Goal: Find specific page/section: Find specific page/section

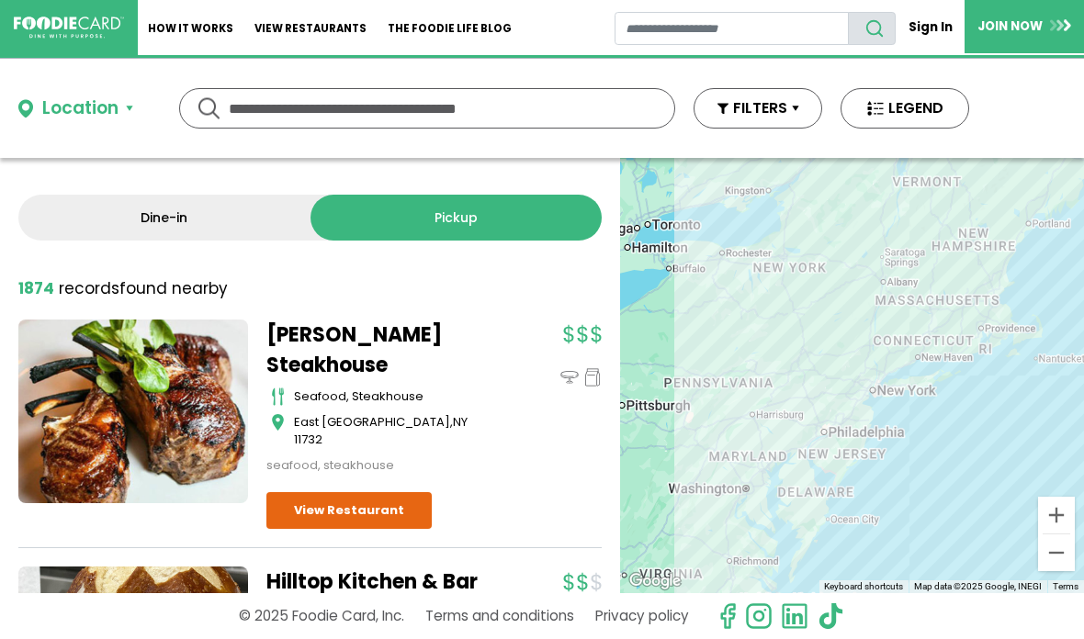
click at [156, 234] on link "Dine-in" at bounding box center [164, 218] width 292 height 46
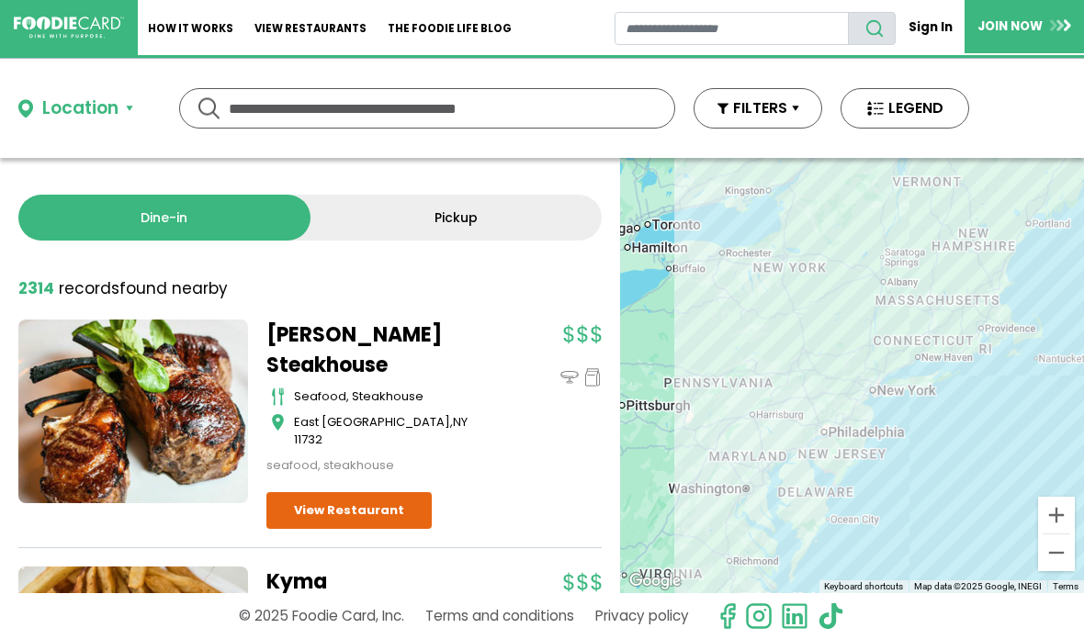
click at [774, 116] on button "FILTERS" at bounding box center [758, 108] width 129 height 40
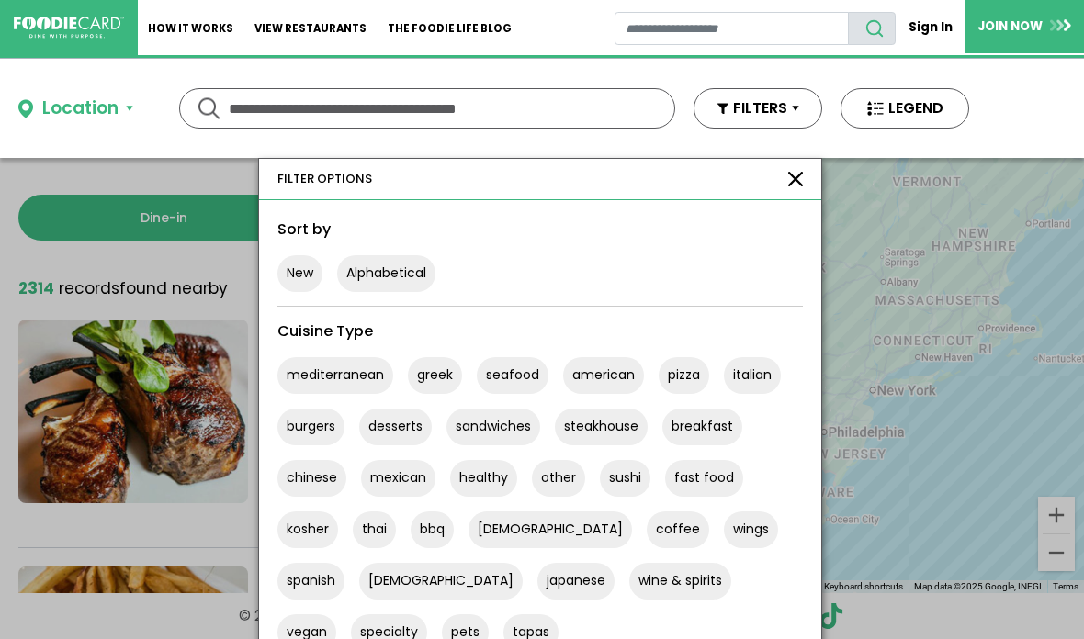
click at [759, 110] on button "FILTERS" at bounding box center [758, 108] width 129 height 40
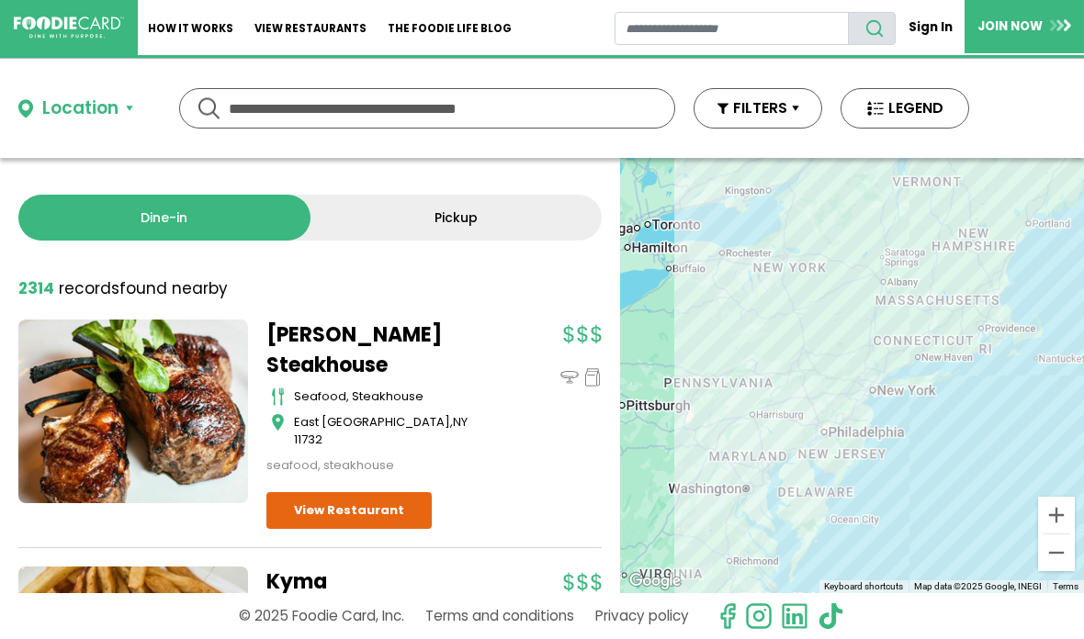
click at [574, 107] on input "text" at bounding box center [427, 108] width 397 height 39
click at [83, 109] on div "Location" at bounding box center [80, 109] width 76 height 27
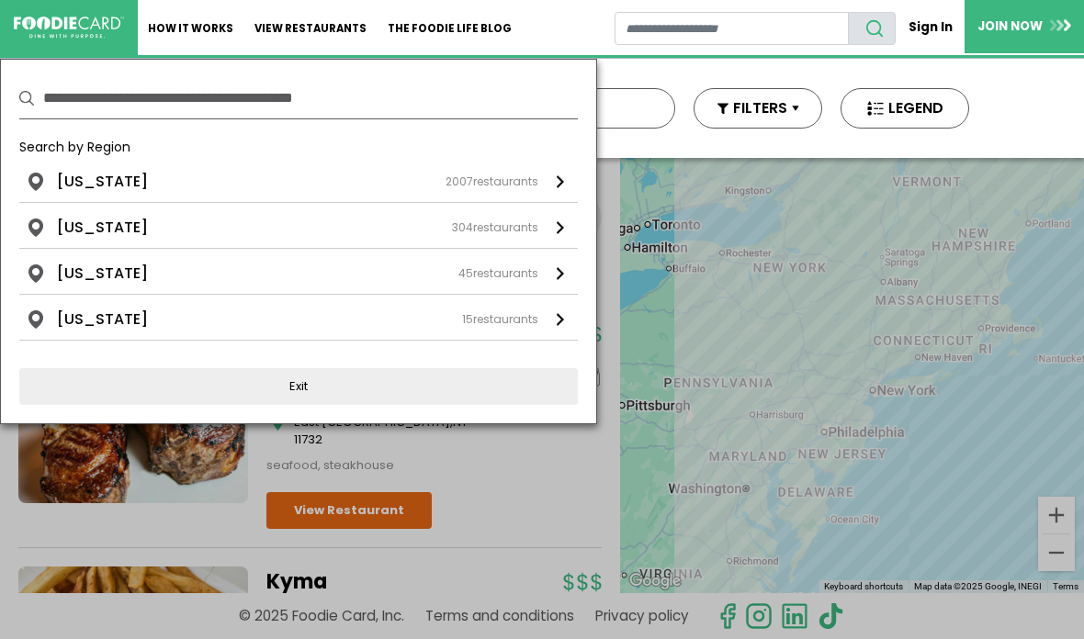
click at [85, 98] on input "text" at bounding box center [310, 98] width 535 height 40
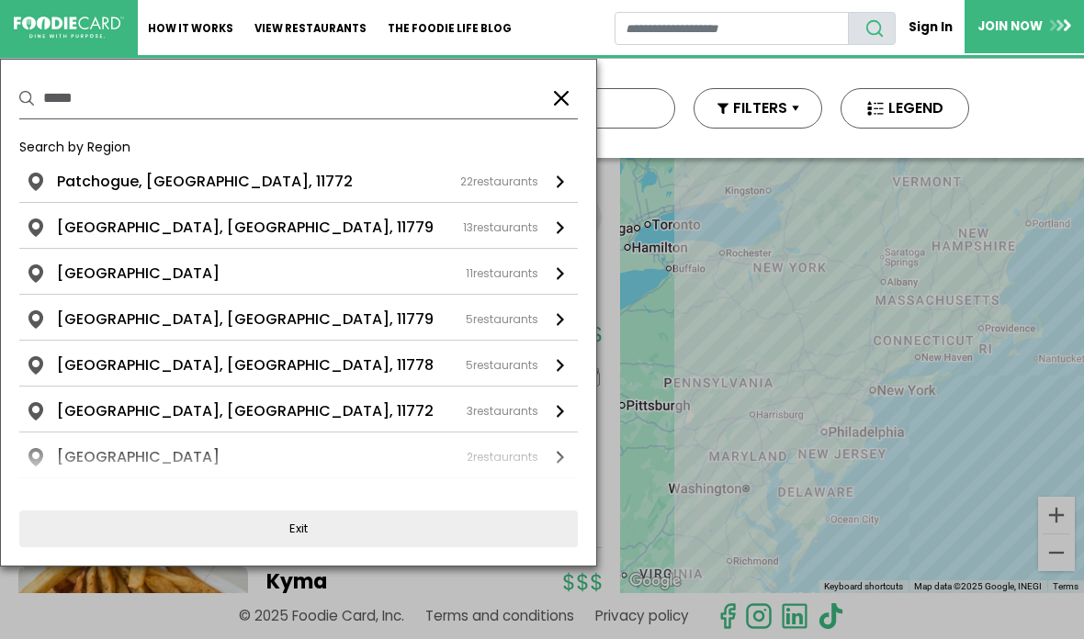
type input "*****"
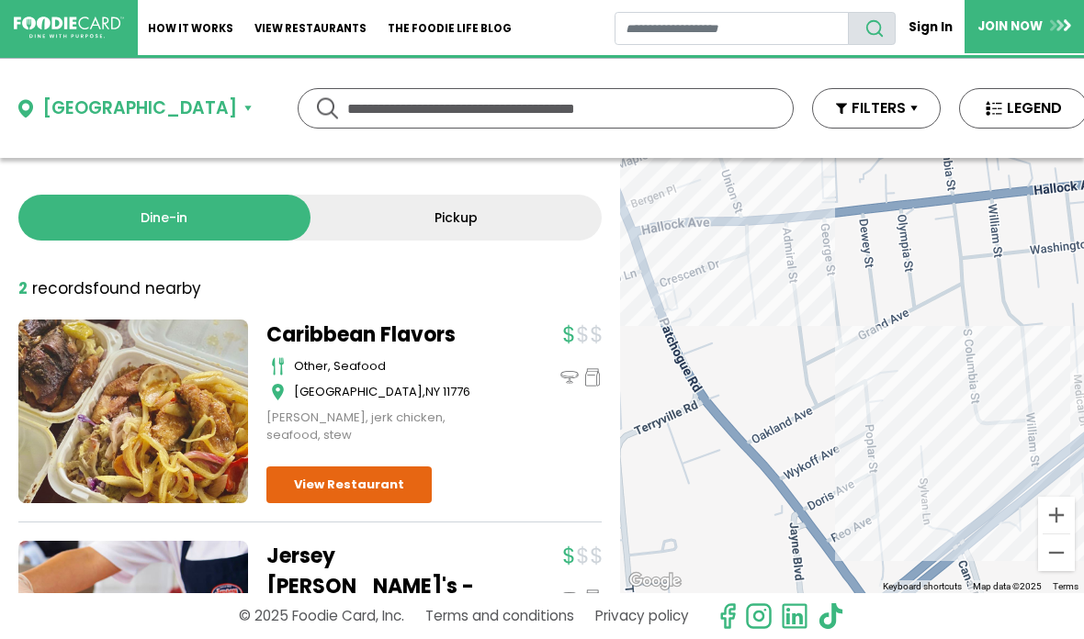
click at [691, 103] on input "text" at bounding box center [545, 108] width 397 height 39
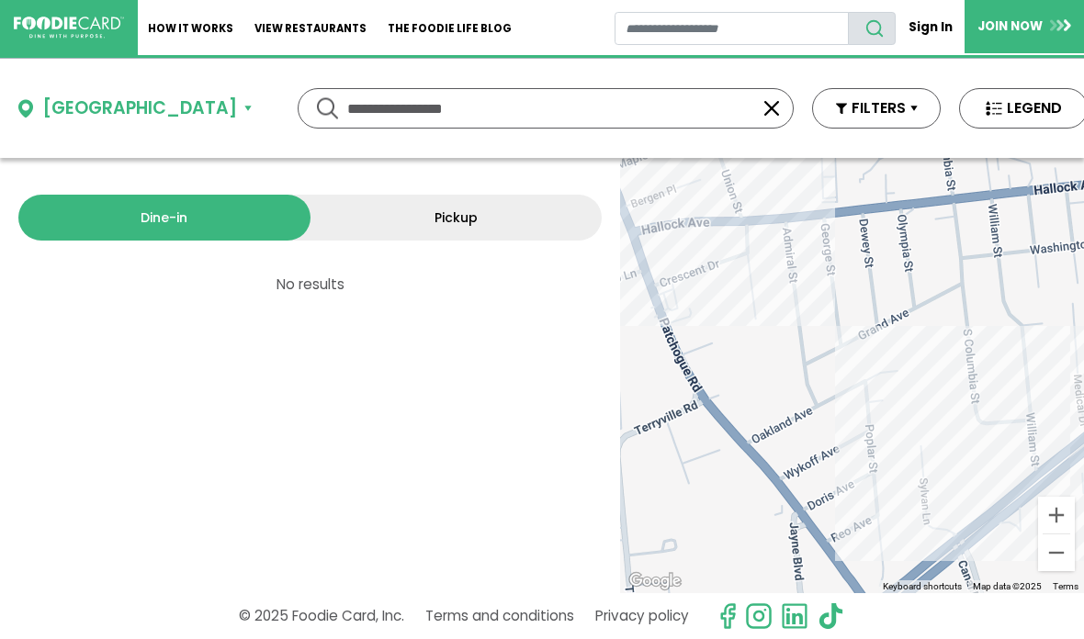
type input "**********"
click at [159, 217] on link "Dine-in" at bounding box center [164, 218] width 292 height 46
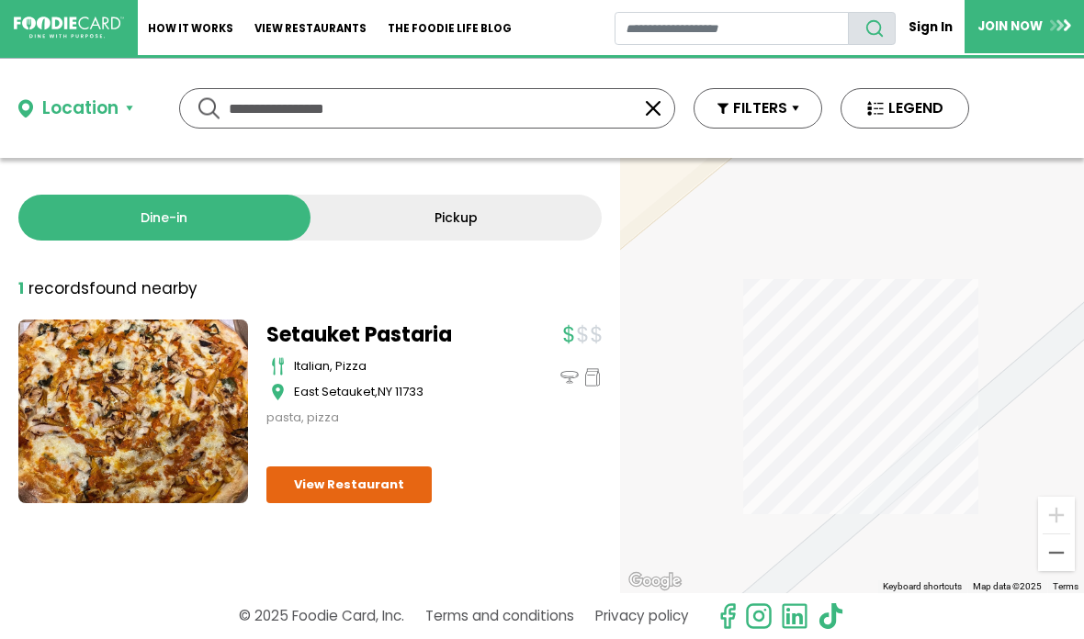
click at [81, 105] on div "Location" at bounding box center [80, 109] width 76 height 27
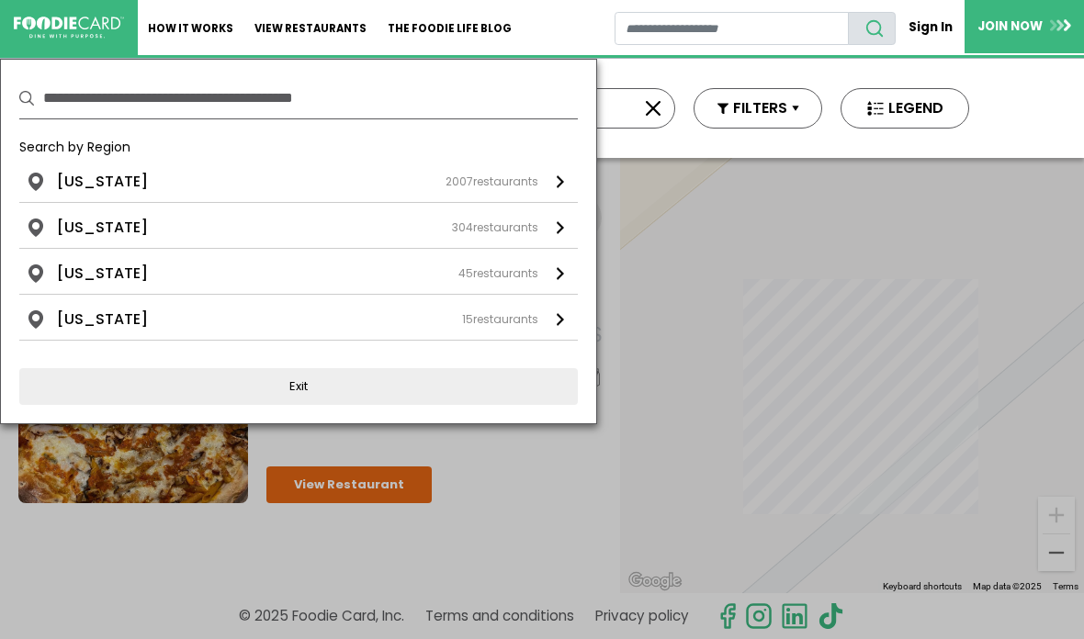
click at [84, 102] on input "text" at bounding box center [310, 98] width 535 height 40
type input "*****"
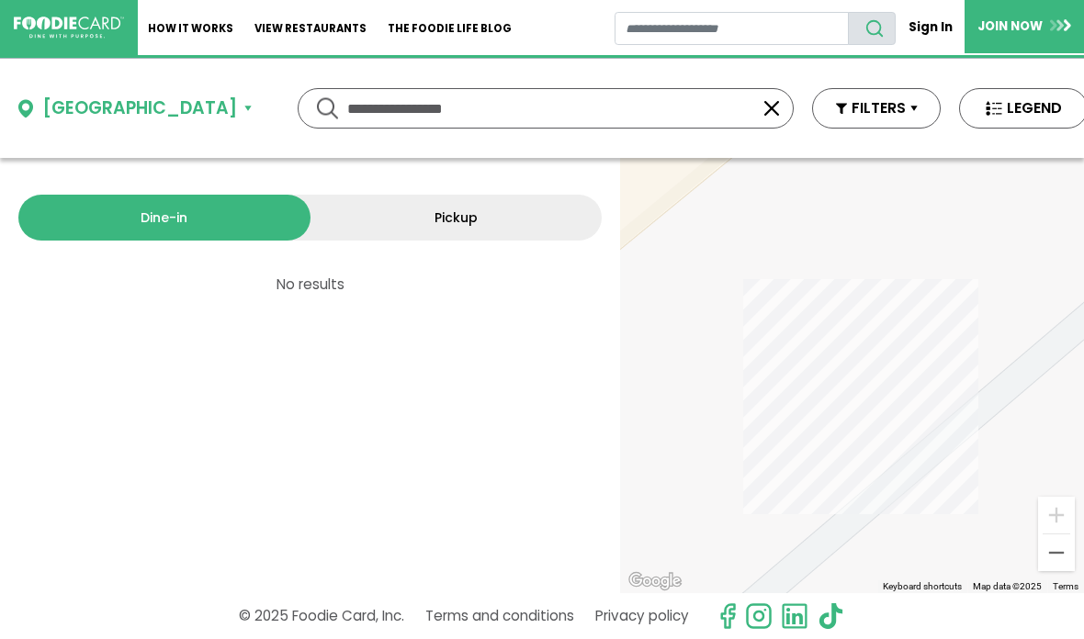
click at [555, 109] on input "**********" at bounding box center [545, 108] width 397 height 39
type input "*"
click at [181, 221] on link "Dine-in" at bounding box center [164, 218] width 292 height 46
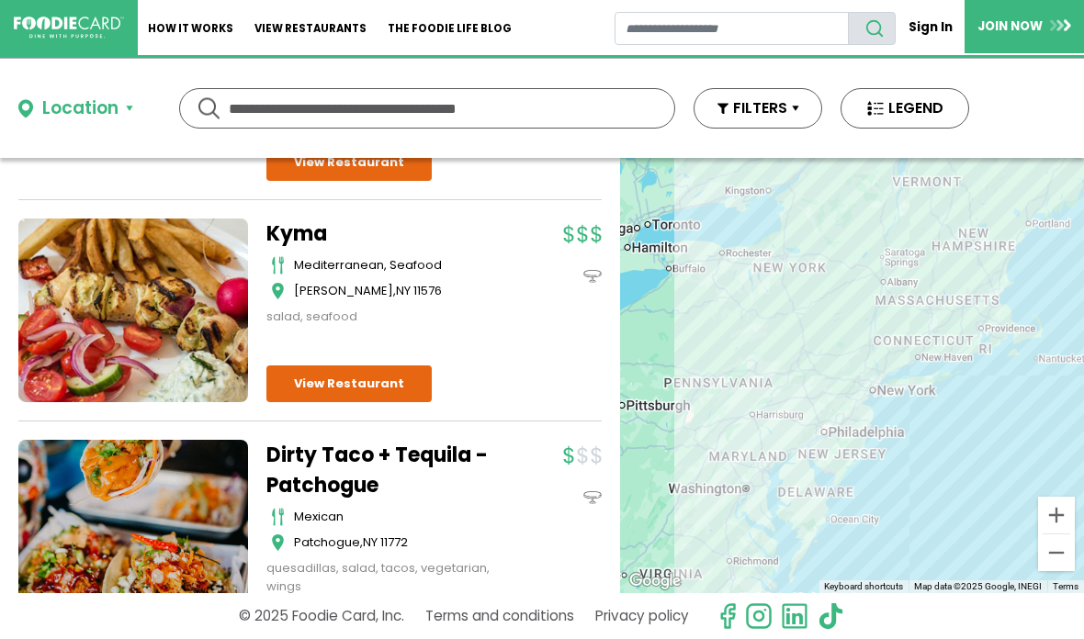
scroll to position [419, 0]
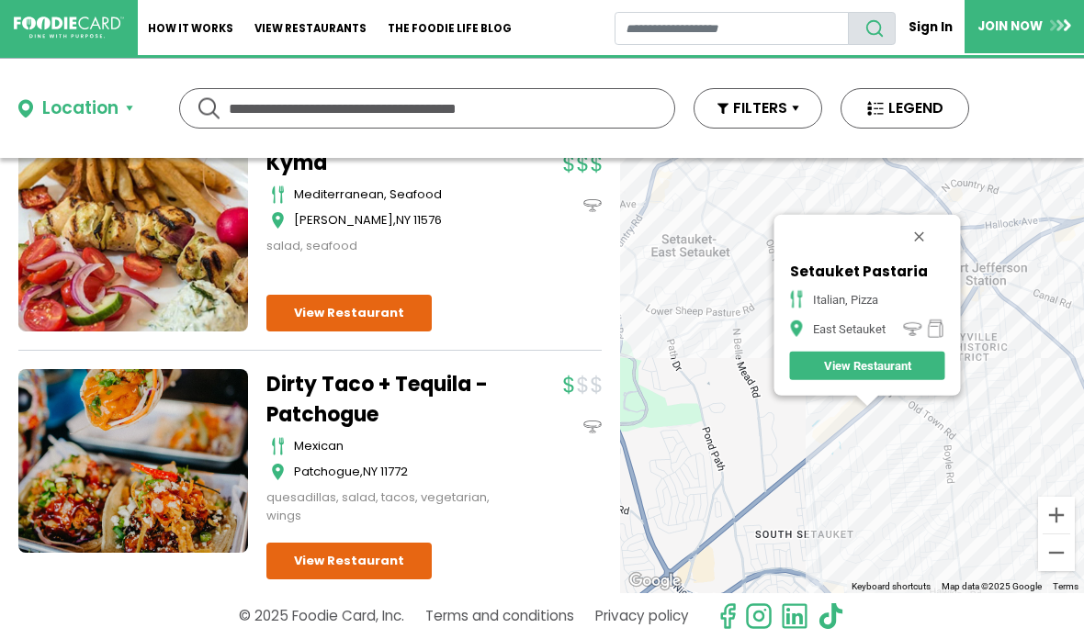
click at [938, 235] on button "Close" at bounding box center [919, 237] width 44 height 44
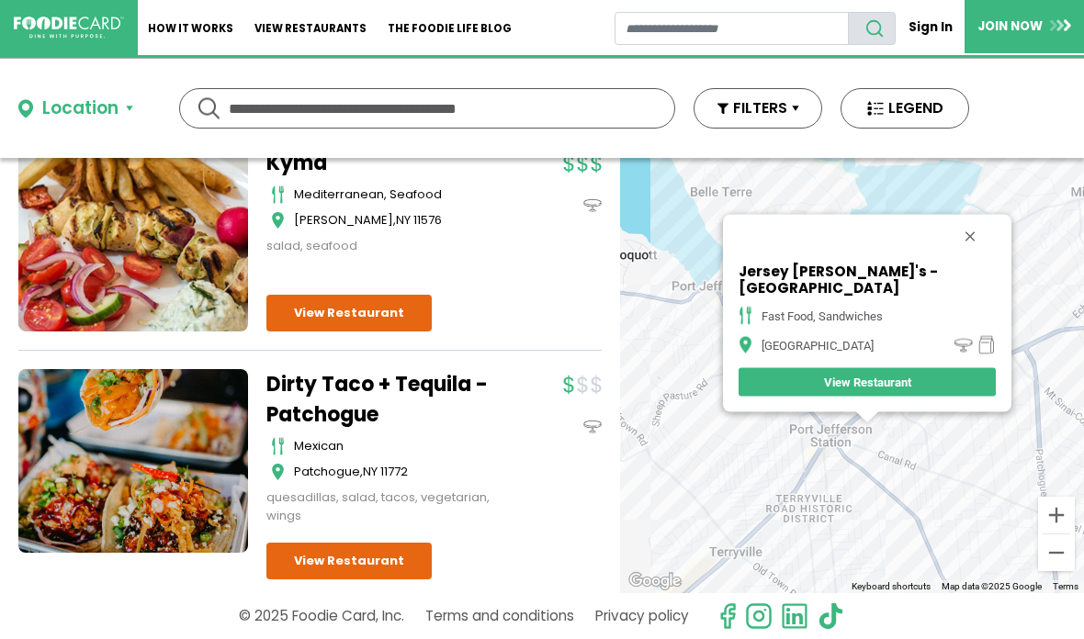
click at [982, 229] on button "Close" at bounding box center [970, 236] width 44 height 44
click at [984, 234] on button "Close" at bounding box center [970, 236] width 44 height 44
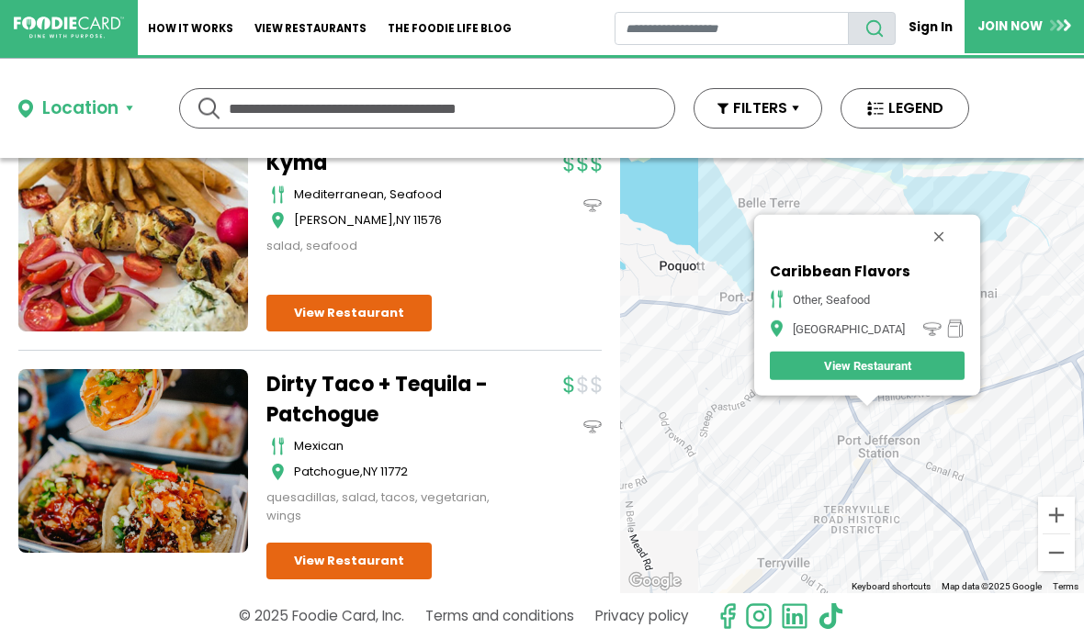
click at [955, 232] on button "Close" at bounding box center [939, 237] width 44 height 44
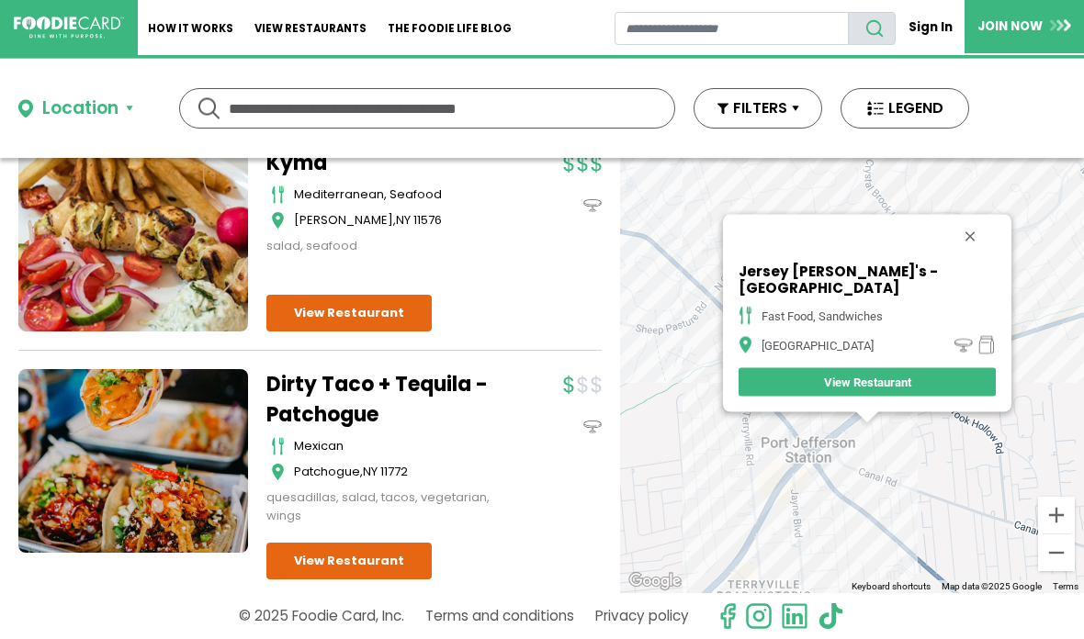
click at [973, 231] on button "Close" at bounding box center [970, 236] width 44 height 44
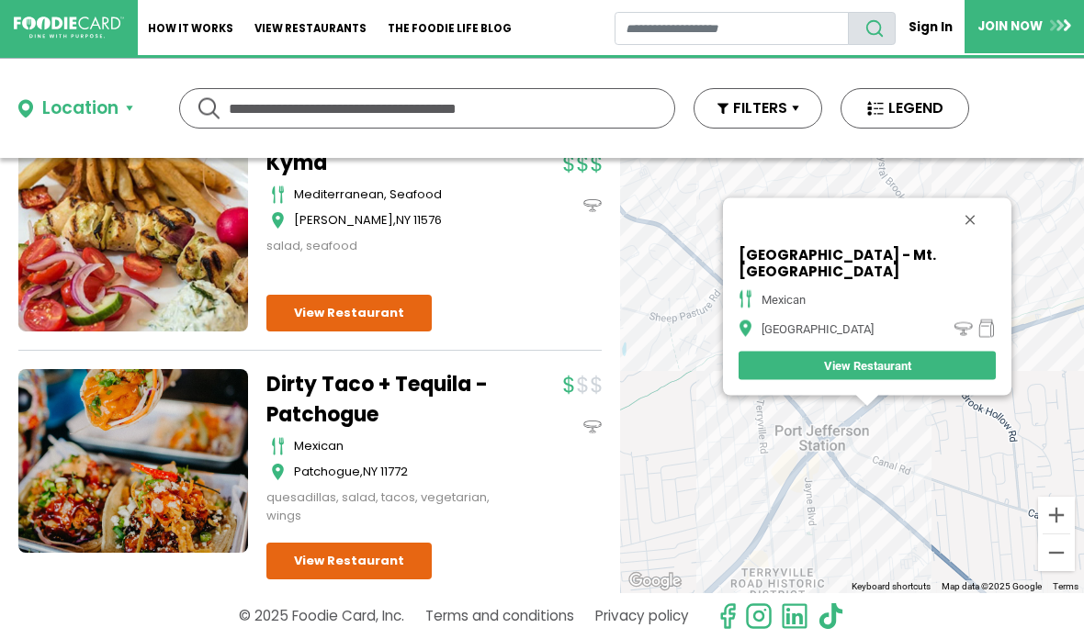
click at [948, 238] on button "Close" at bounding box center [970, 220] width 44 height 44
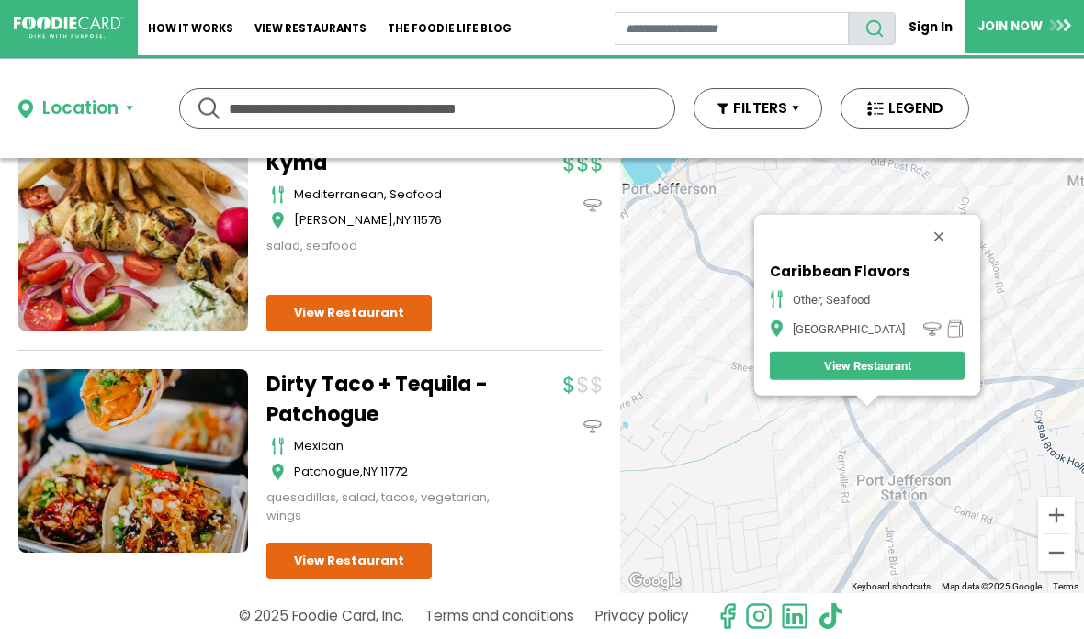
click at [948, 228] on button "Close" at bounding box center [939, 237] width 44 height 44
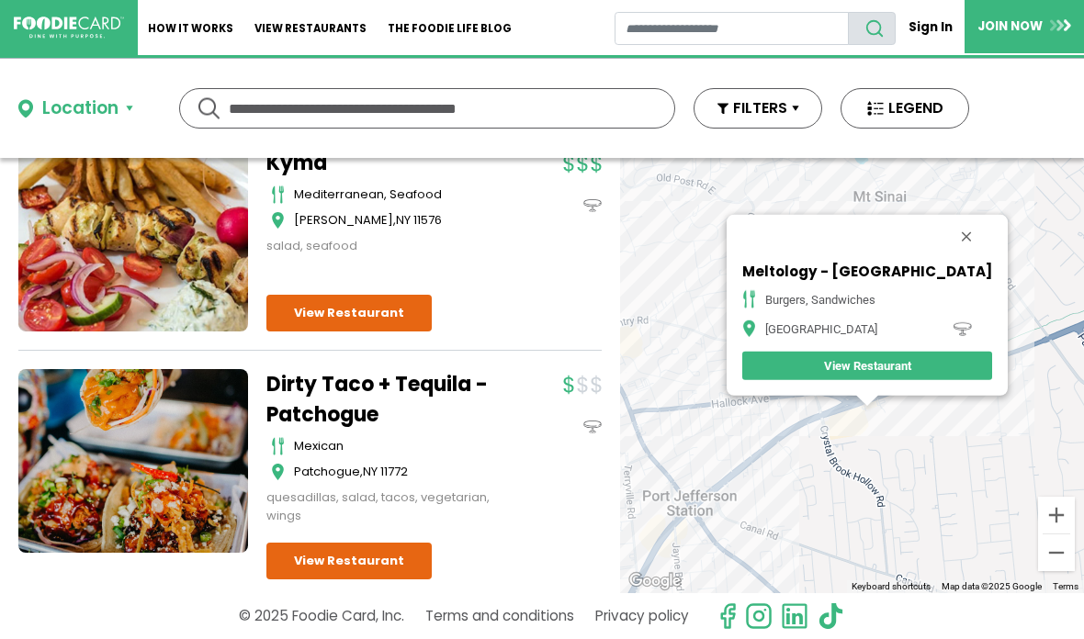
click at [945, 234] on button "Close" at bounding box center [967, 237] width 44 height 44
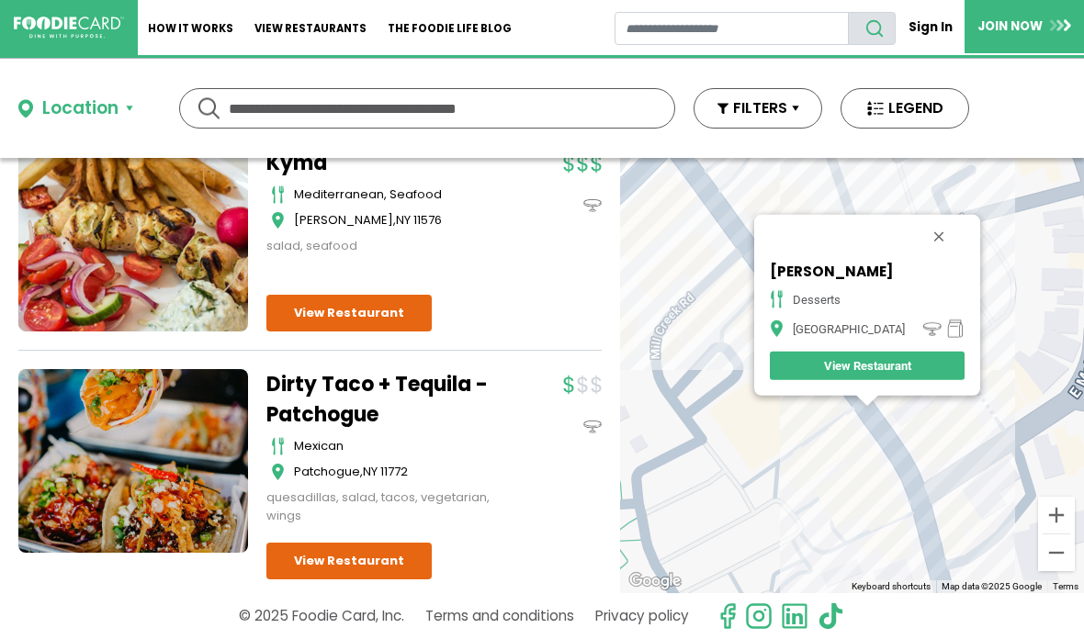
click at [936, 220] on button "Close" at bounding box center [939, 237] width 44 height 44
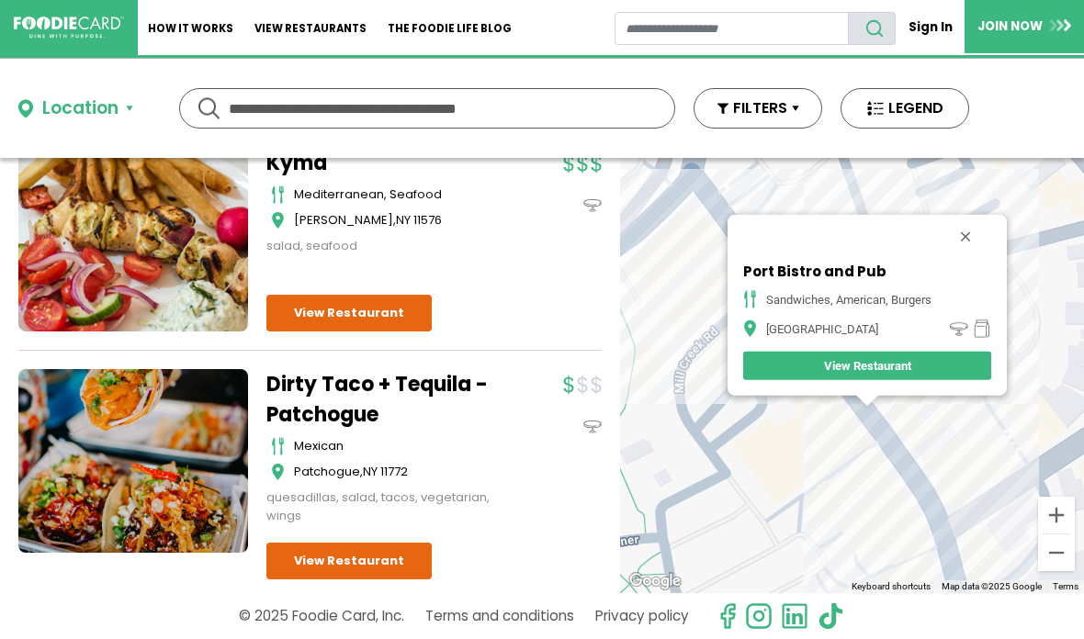
click at [972, 233] on button "Close" at bounding box center [966, 237] width 44 height 44
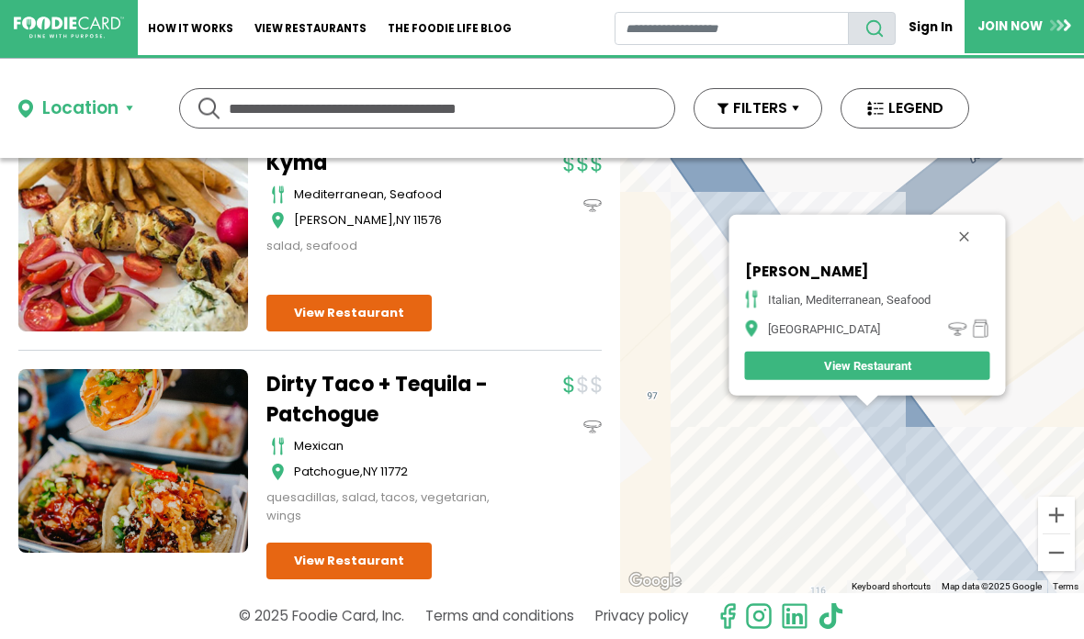
click at [978, 231] on button "Close" at bounding box center [964, 237] width 44 height 44
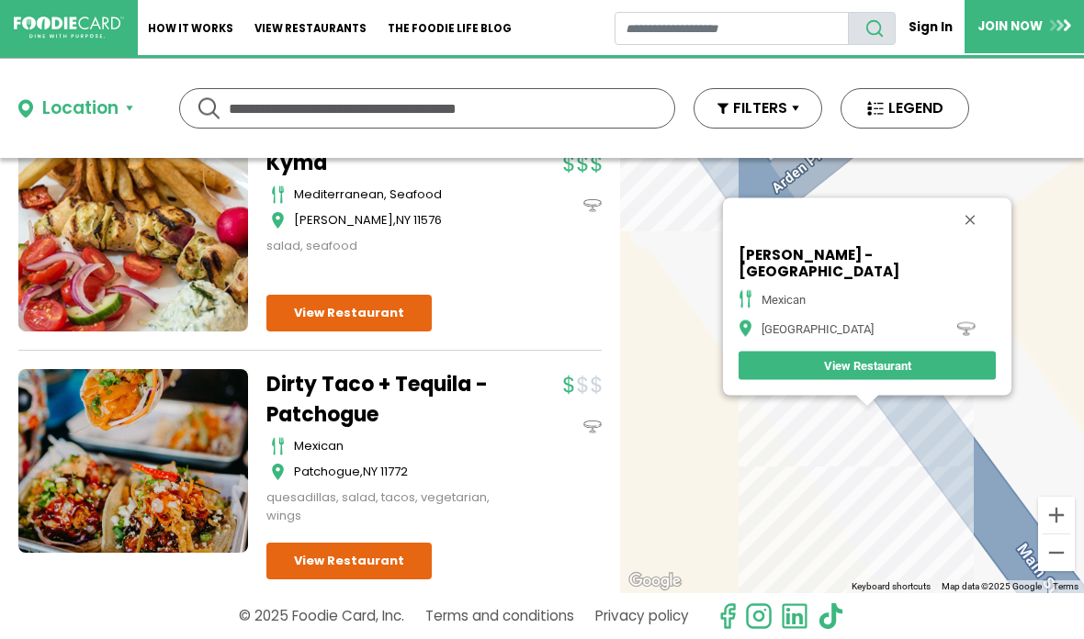
click at [951, 230] on button "Close" at bounding box center [970, 220] width 44 height 44
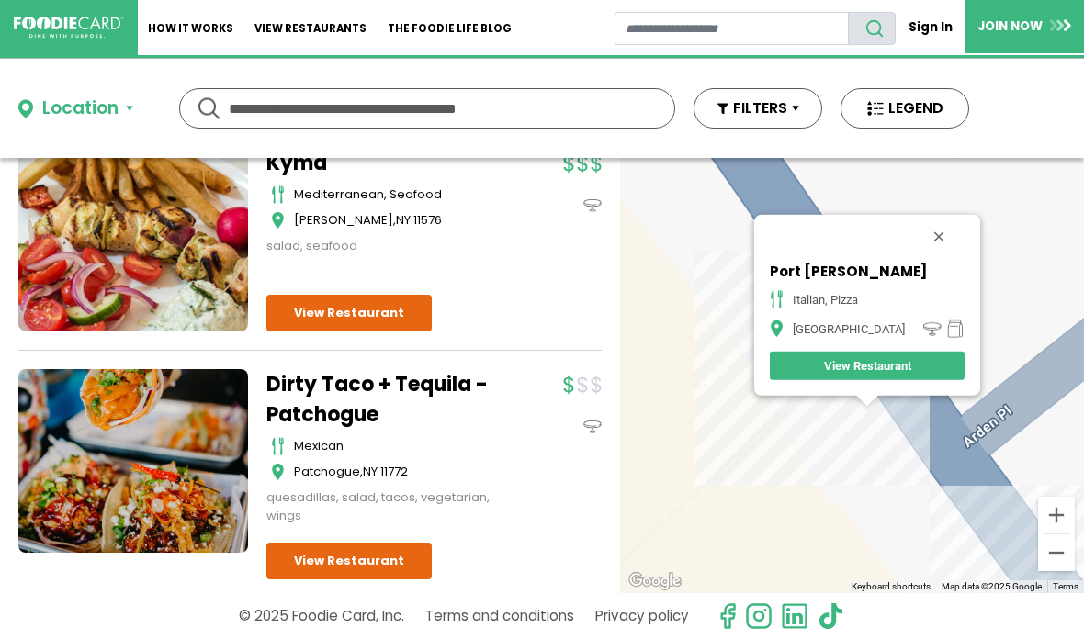
click at [924, 243] on button "Close" at bounding box center [939, 237] width 44 height 44
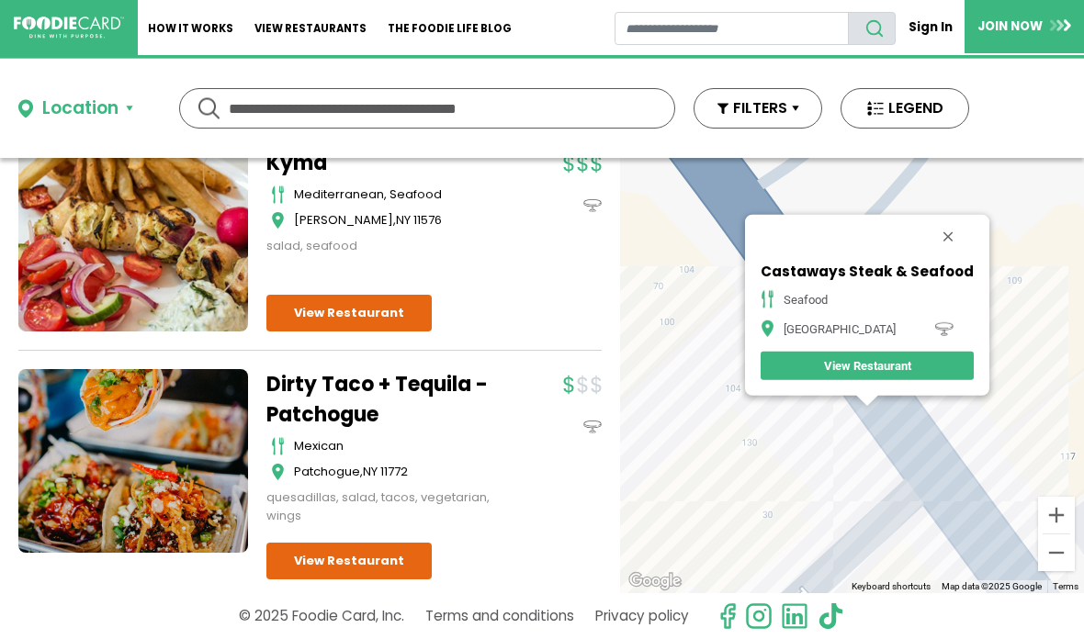
click at [948, 231] on button "Close" at bounding box center [948, 237] width 44 height 44
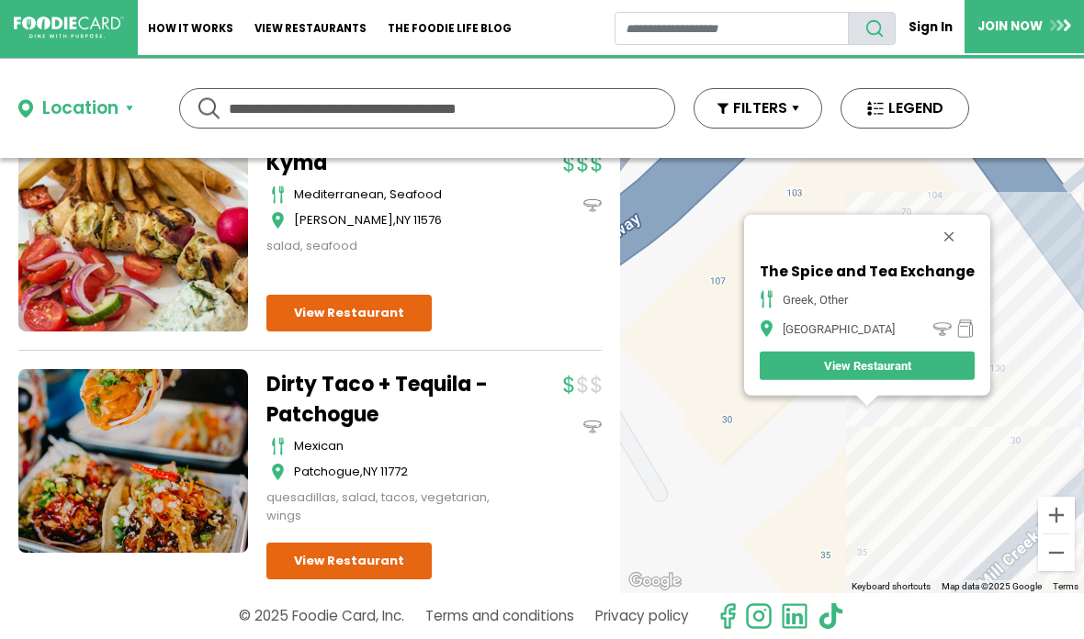
click at [952, 233] on button "Close" at bounding box center [949, 237] width 44 height 44
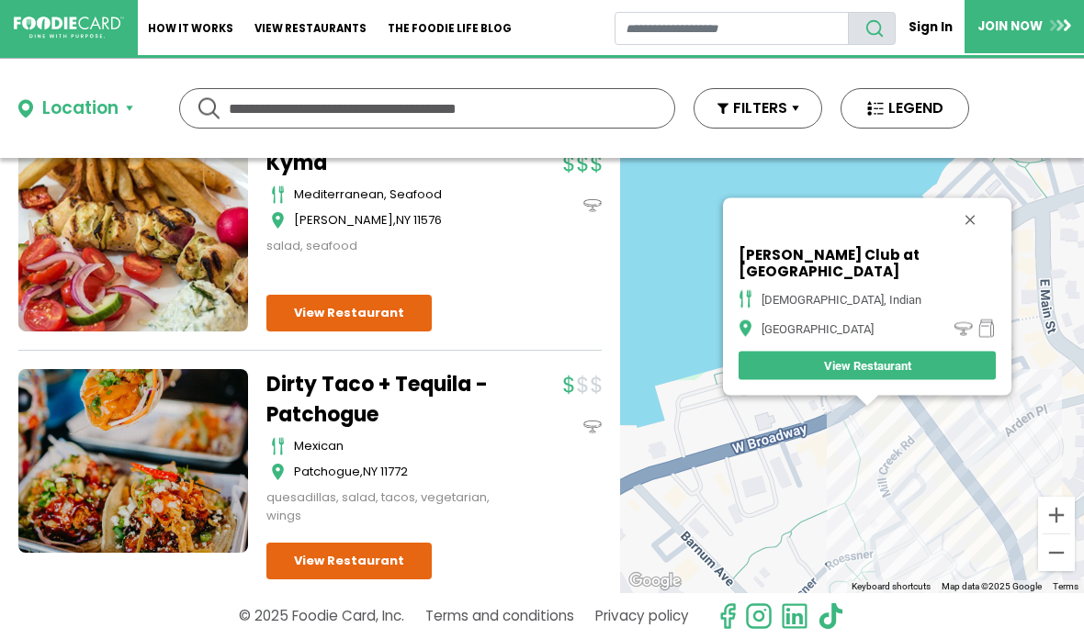
click at [948, 236] on button "Close" at bounding box center [970, 220] width 44 height 44
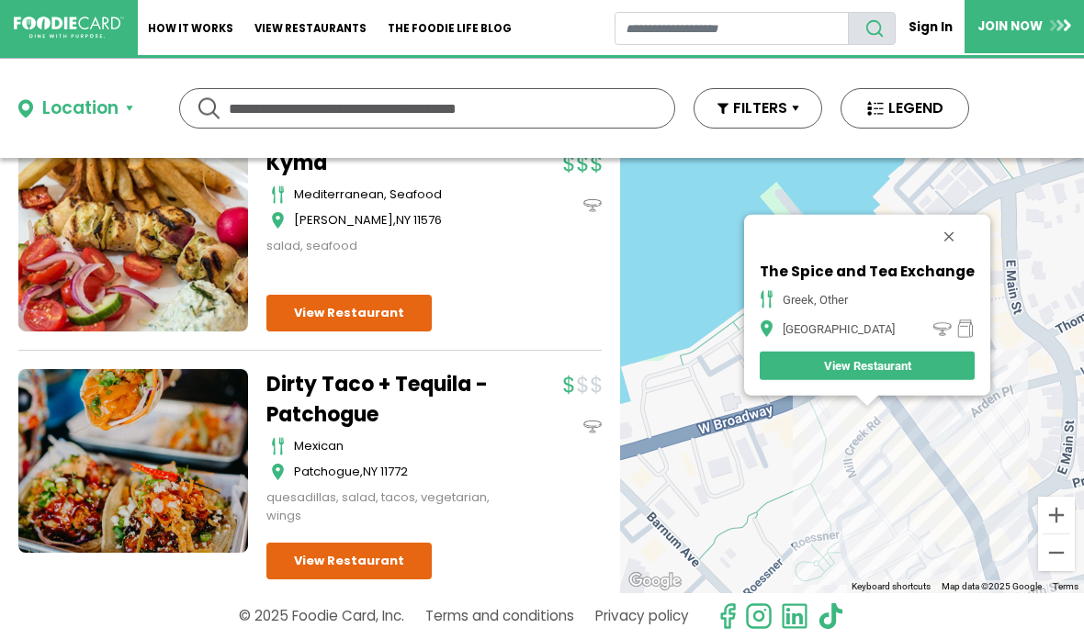
click at [958, 232] on button "Close" at bounding box center [949, 237] width 44 height 44
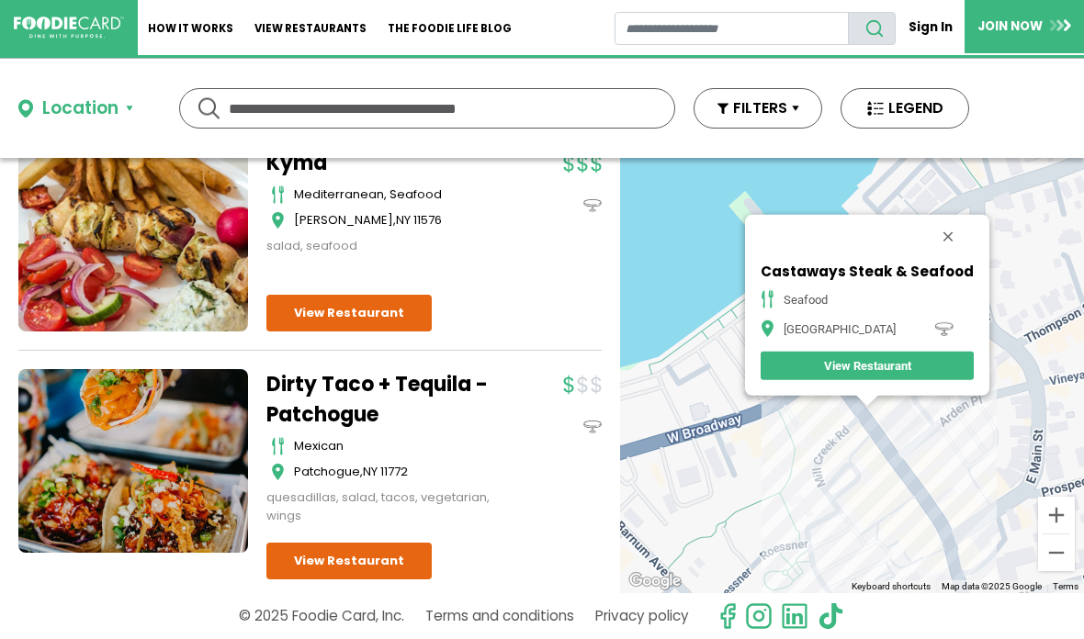
click at [956, 232] on button "Close" at bounding box center [948, 237] width 44 height 44
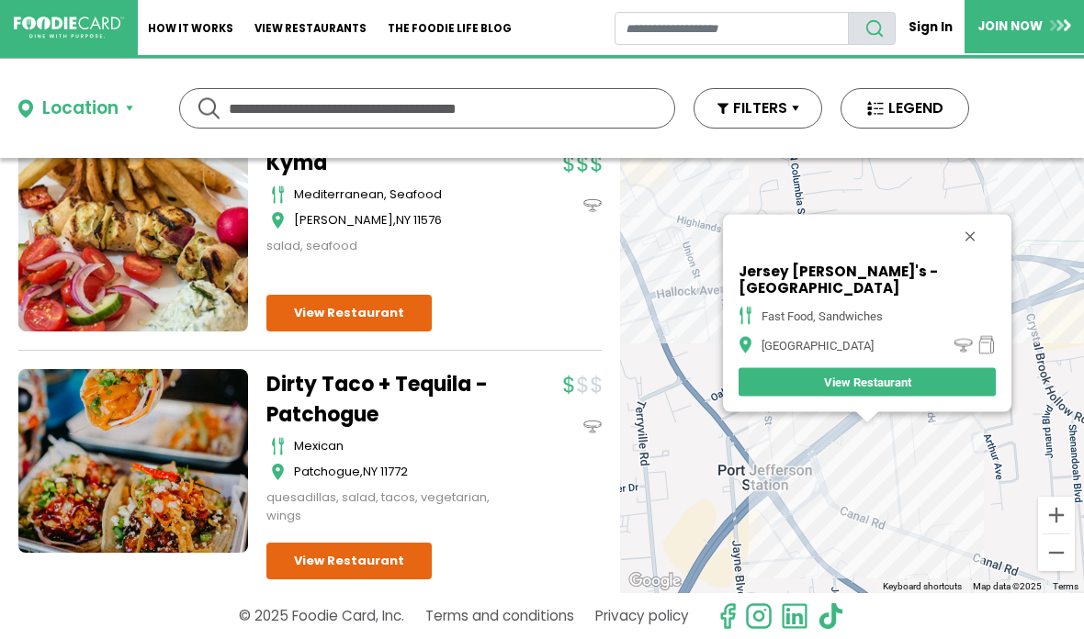
click at [982, 234] on button "Close" at bounding box center [970, 236] width 44 height 44
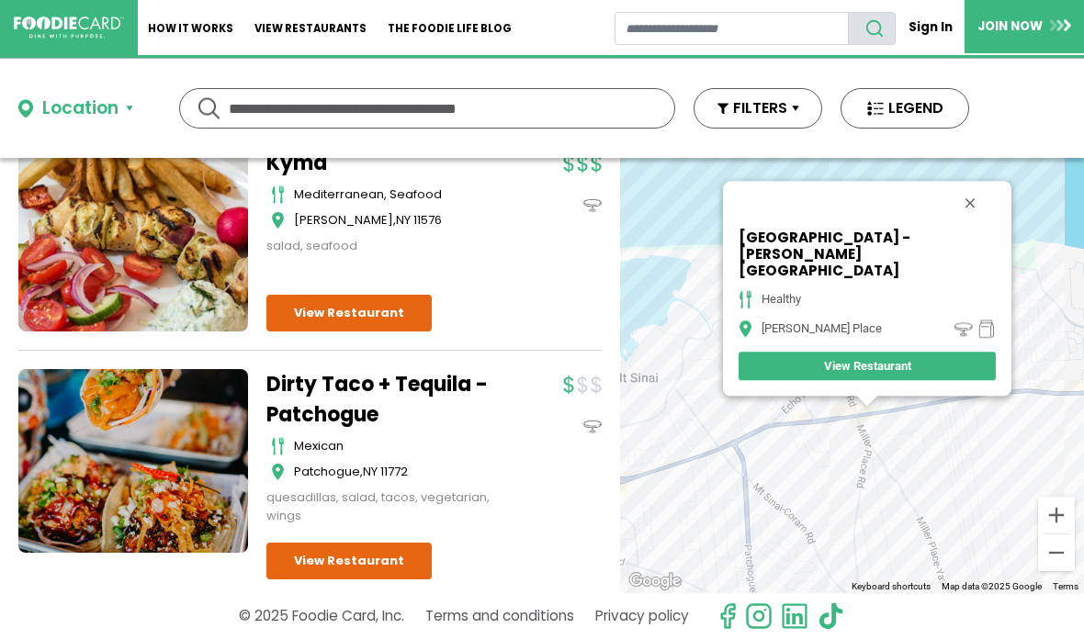
click at [948, 225] on button "Close" at bounding box center [970, 203] width 44 height 44
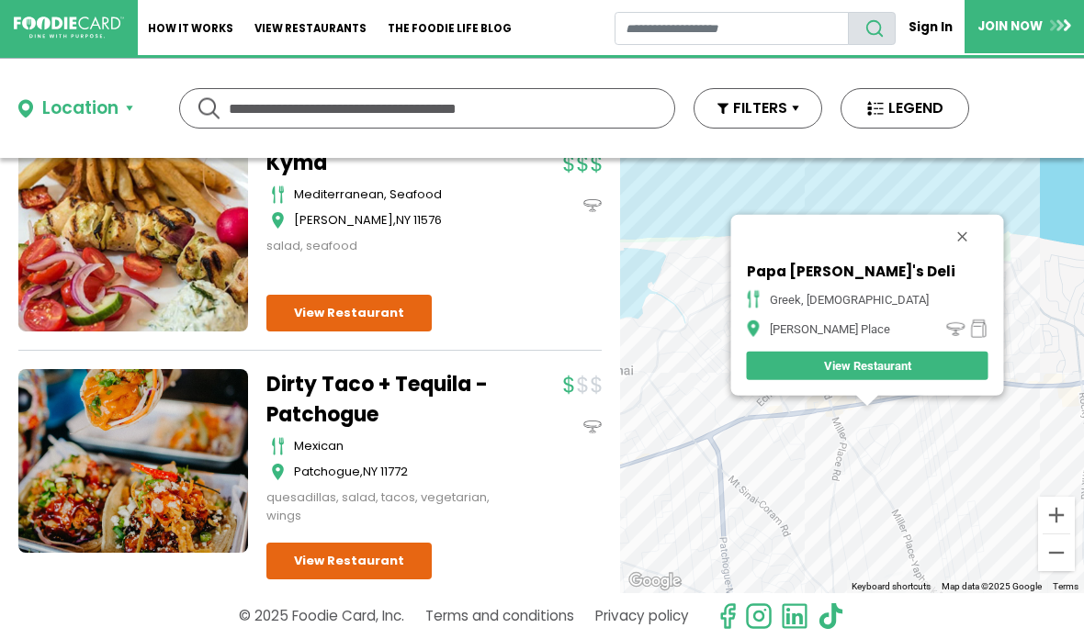
click at [940, 240] on button "Close" at bounding box center [962, 237] width 44 height 44
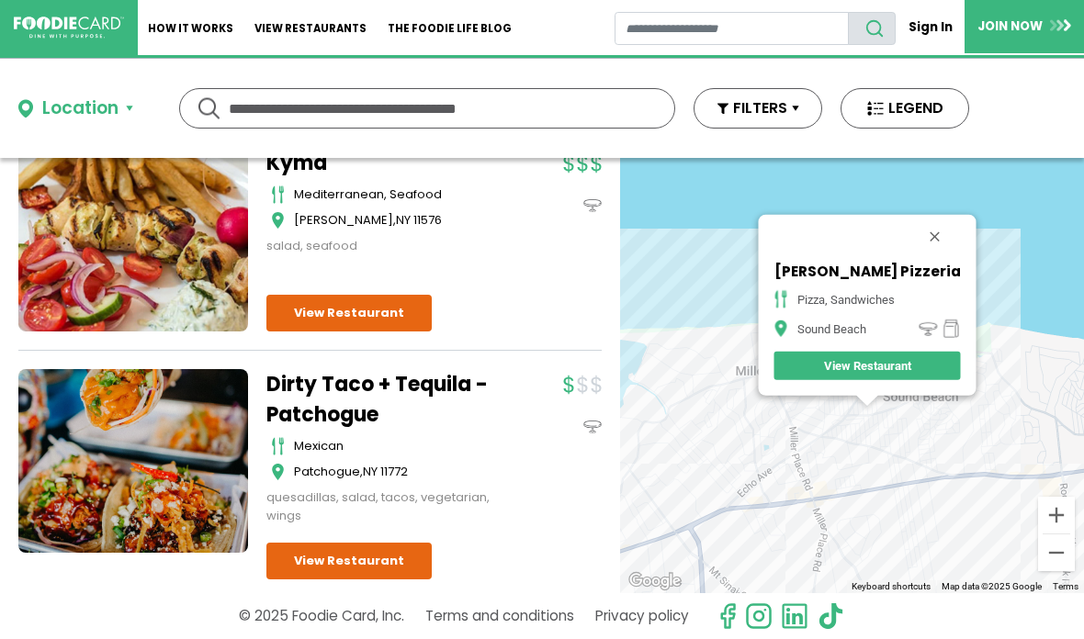
click at [952, 225] on button "Close" at bounding box center [934, 237] width 44 height 44
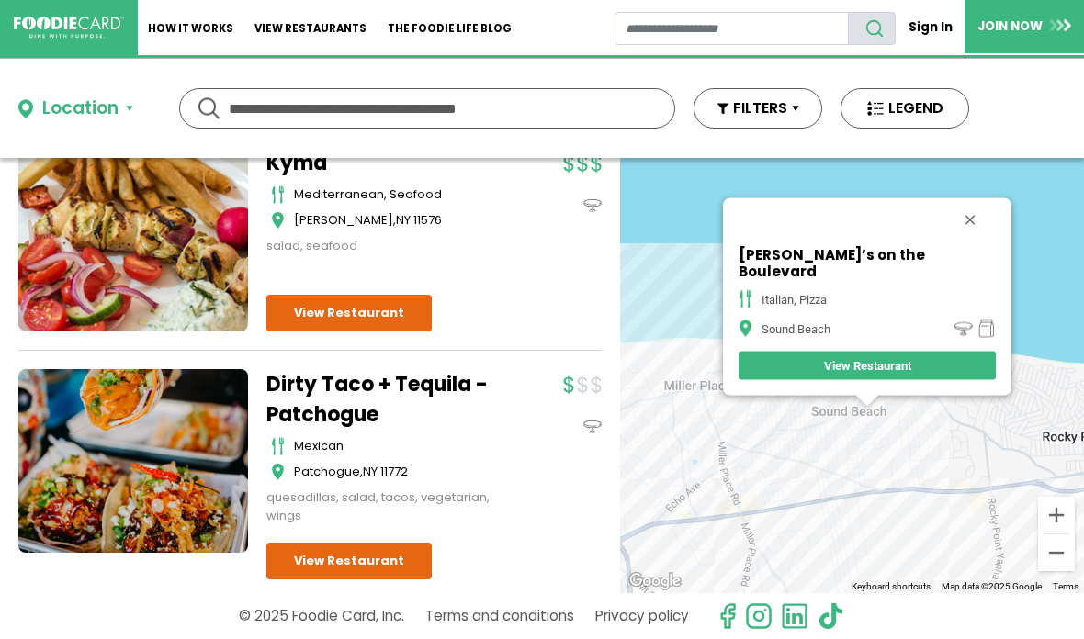
click at [948, 226] on button "Close" at bounding box center [970, 220] width 44 height 44
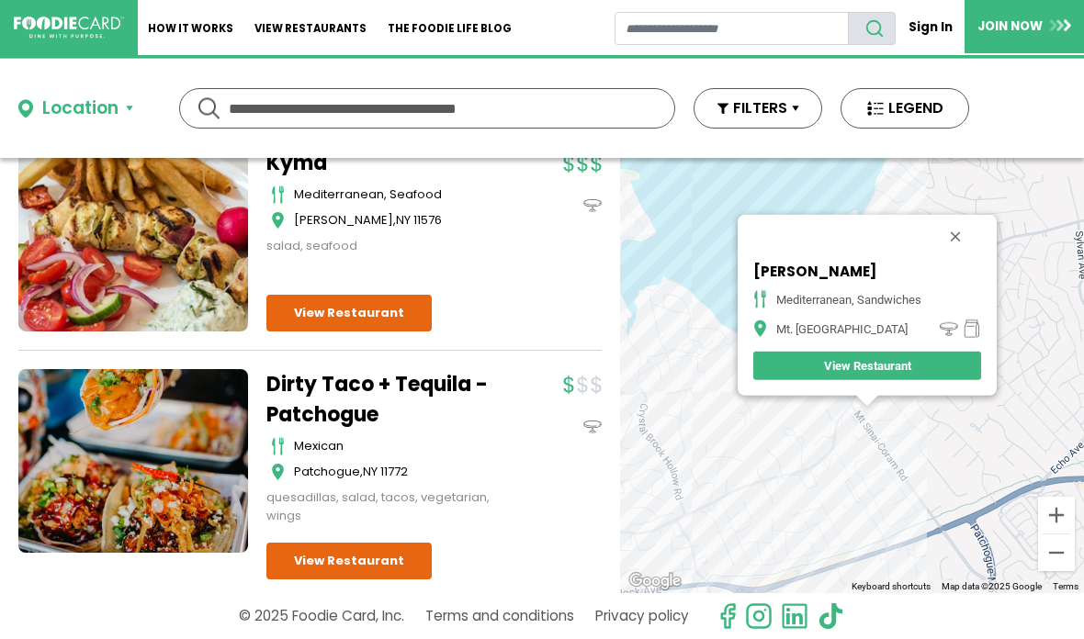
click at [966, 230] on button "Close" at bounding box center [955, 237] width 44 height 44
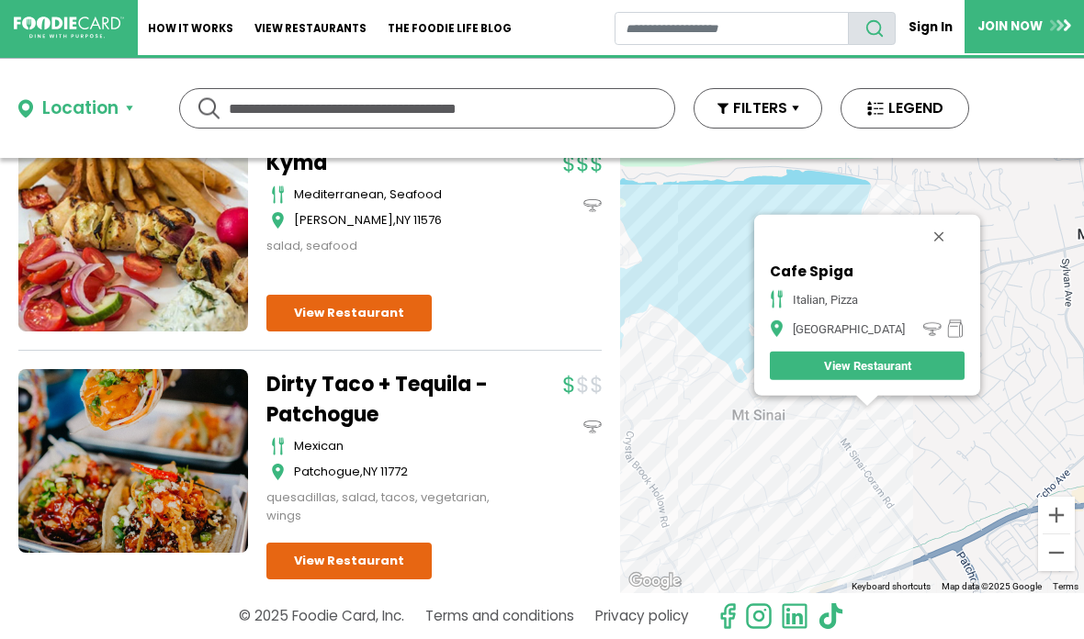
click at [930, 231] on button "Close" at bounding box center [939, 237] width 44 height 44
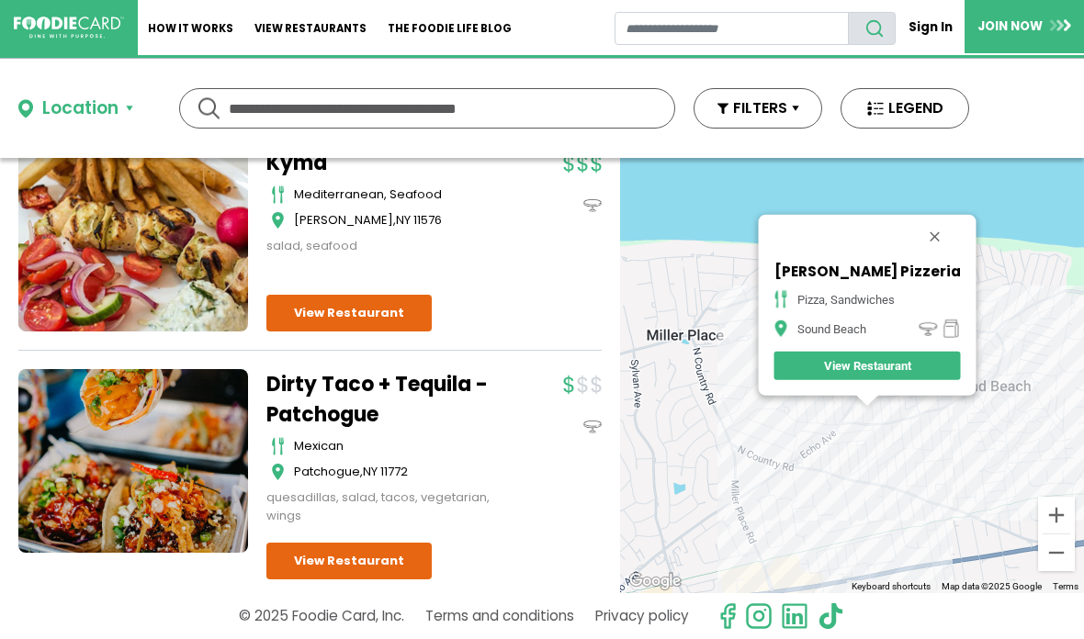
click at [941, 235] on button "Close" at bounding box center [934, 237] width 44 height 44
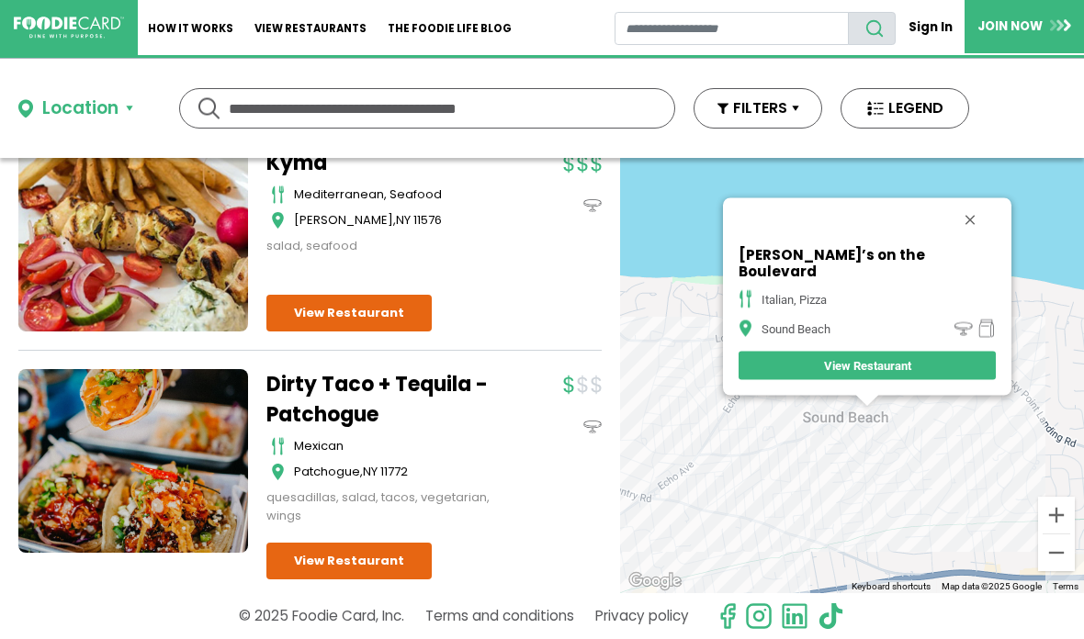
click at [948, 232] on button "Close" at bounding box center [970, 220] width 44 height 44
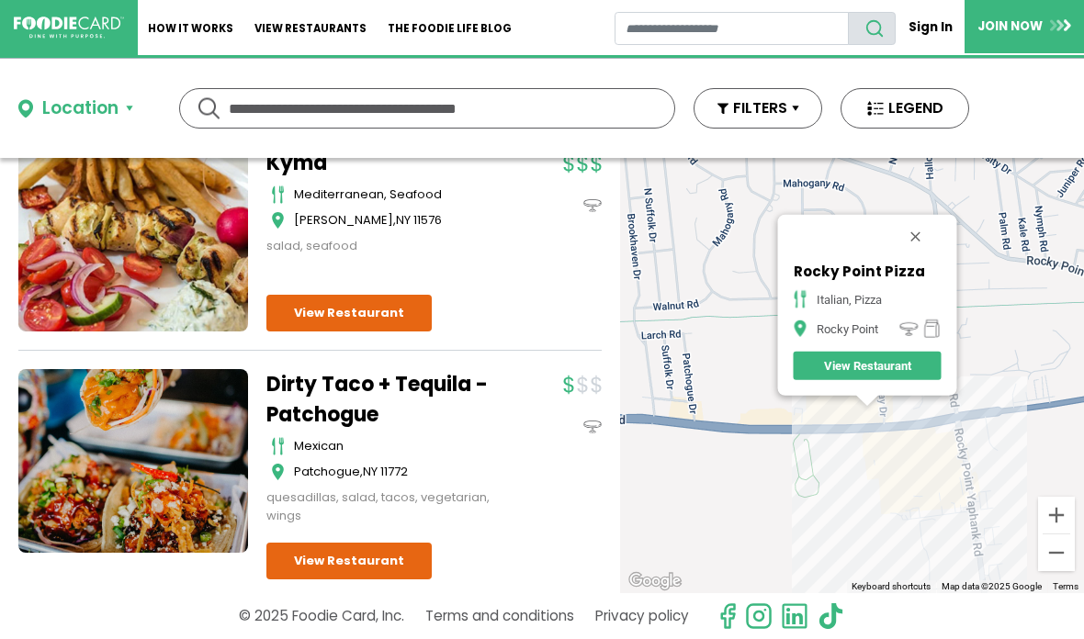
click at [922, 230] on button "Close" at bounding box center [915, 237] width 44 height 44
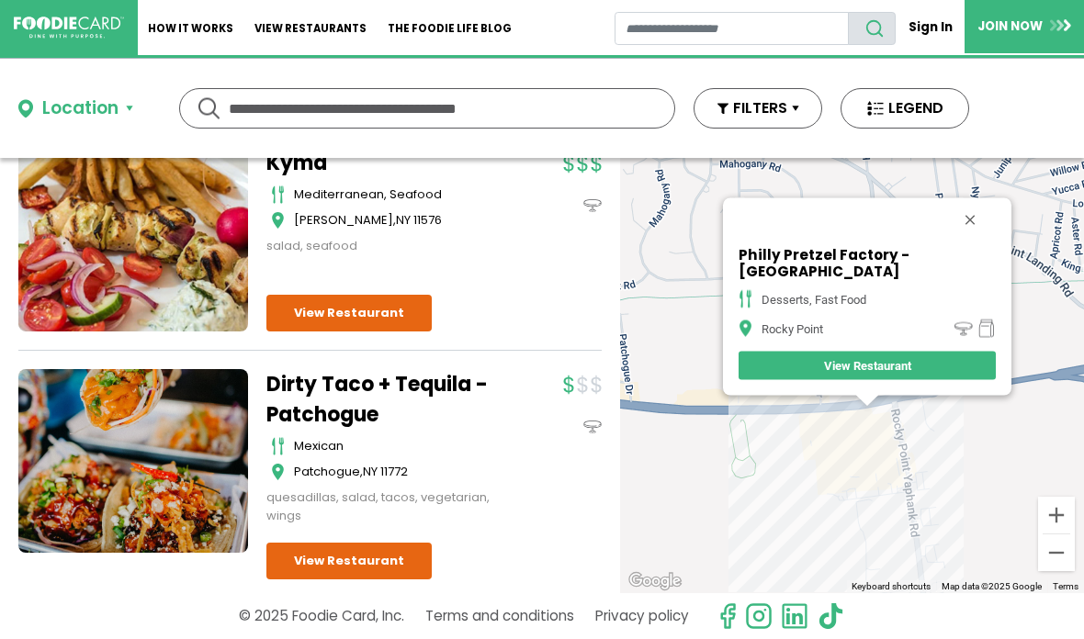
click at [980, 229] on button "Close" at bounding box center [970, 220] width 44 height 44
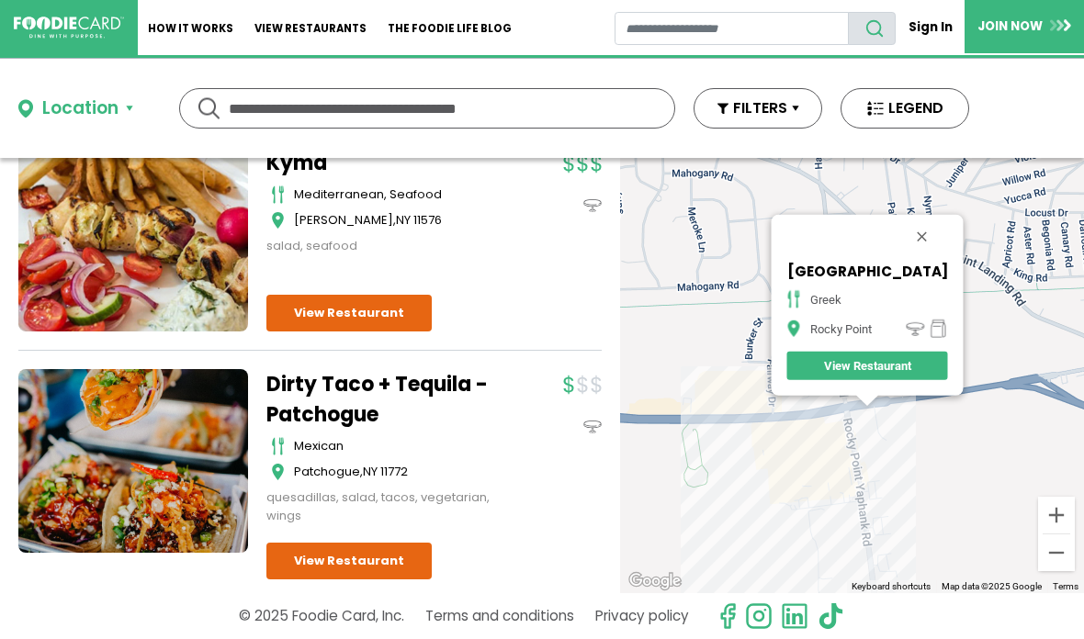
click at [924, 238] on button "Close" at bounding box center [921, 237] width 44 height 44
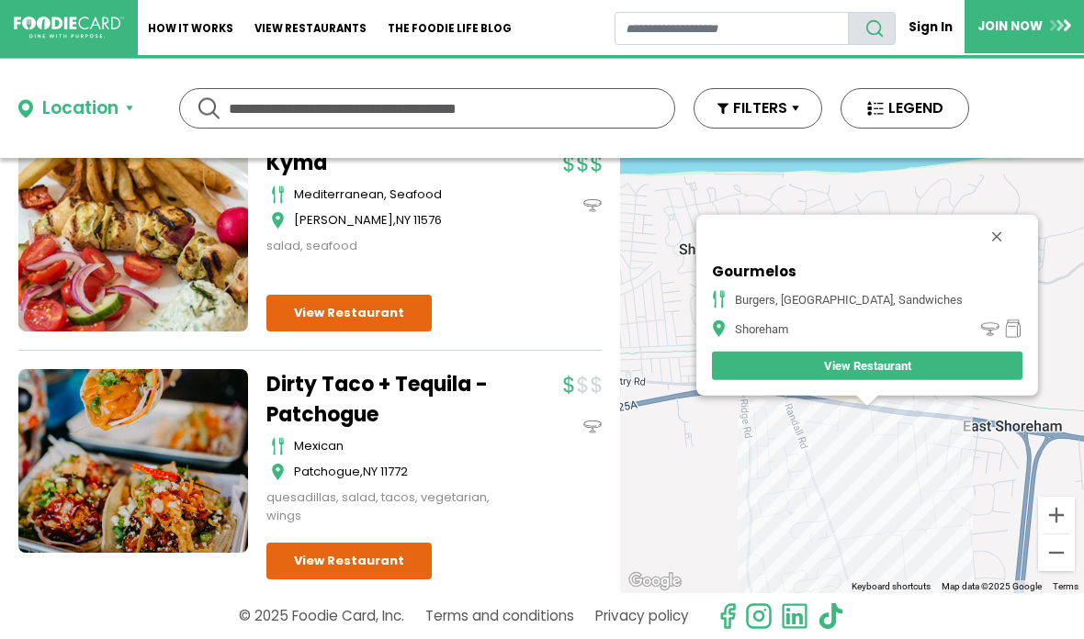
click at [994, 227] on button "Close" at bounding box center [997, 237] width 44 height 44
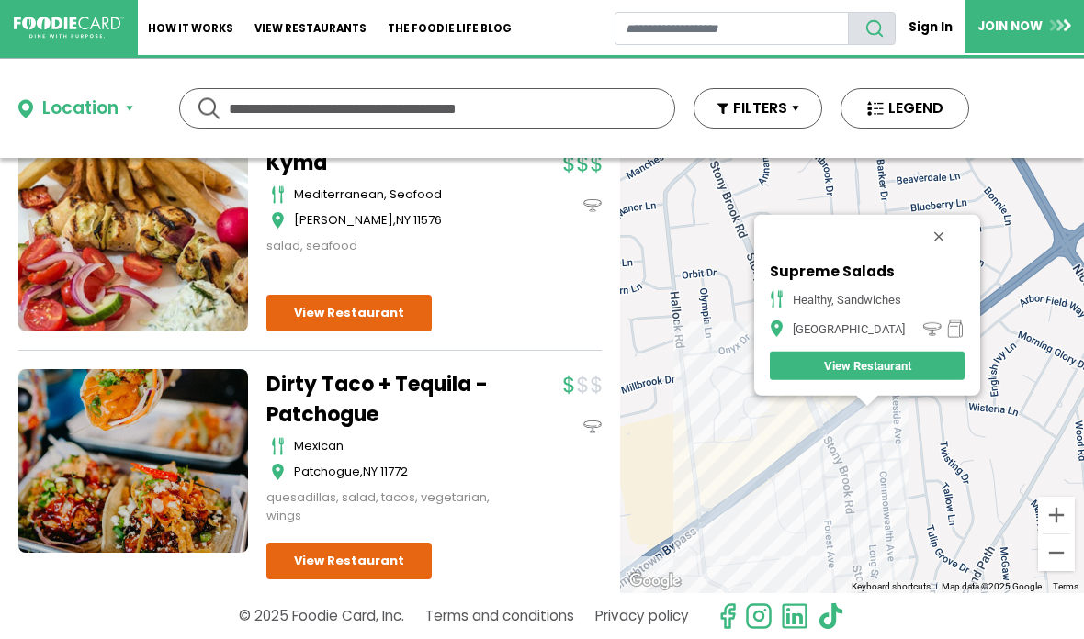
click at [942, 230] on button "Close" at bounding box center [939, 237] width 44 height 44
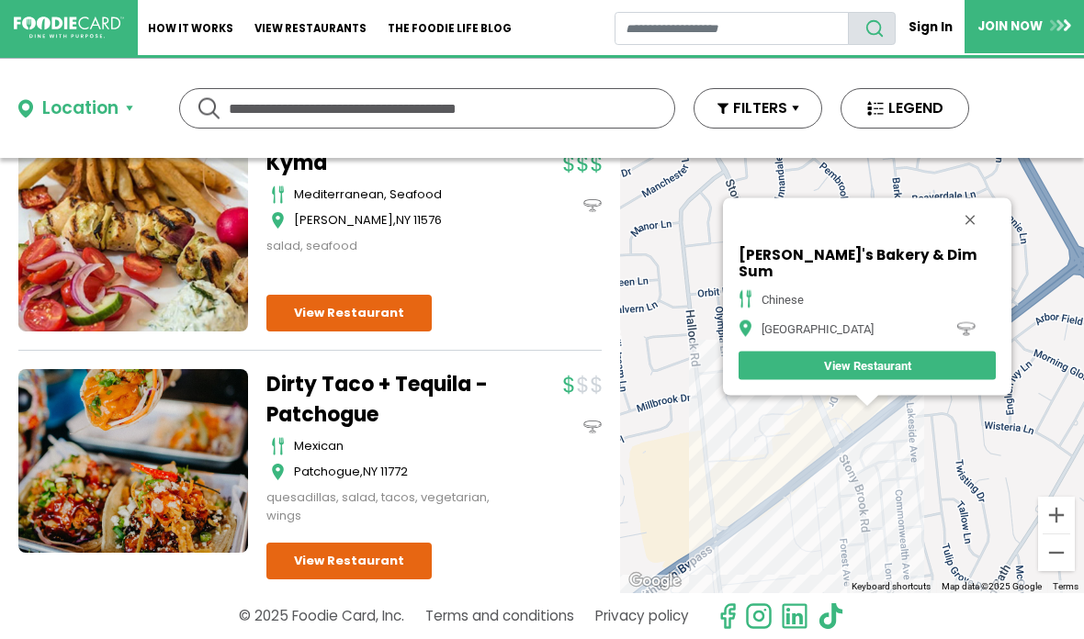
click at [948, 238] on button "Close" at bounding box center [970, 220] width 44 height 44
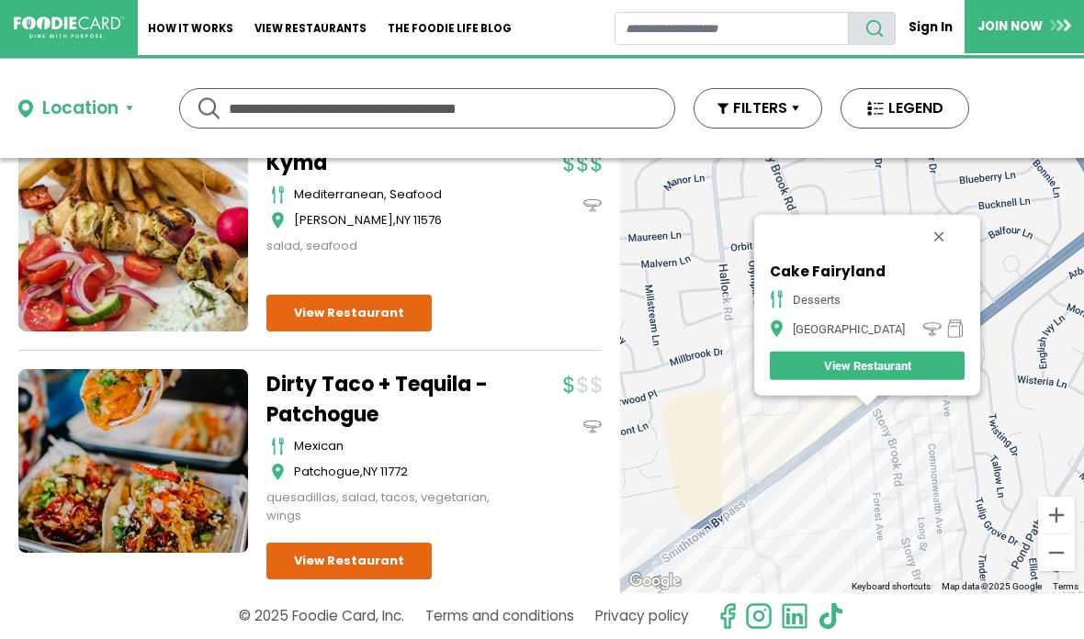
click at [924, 232] on button "Close" at bounding box center [939, 237] width 44 height 44
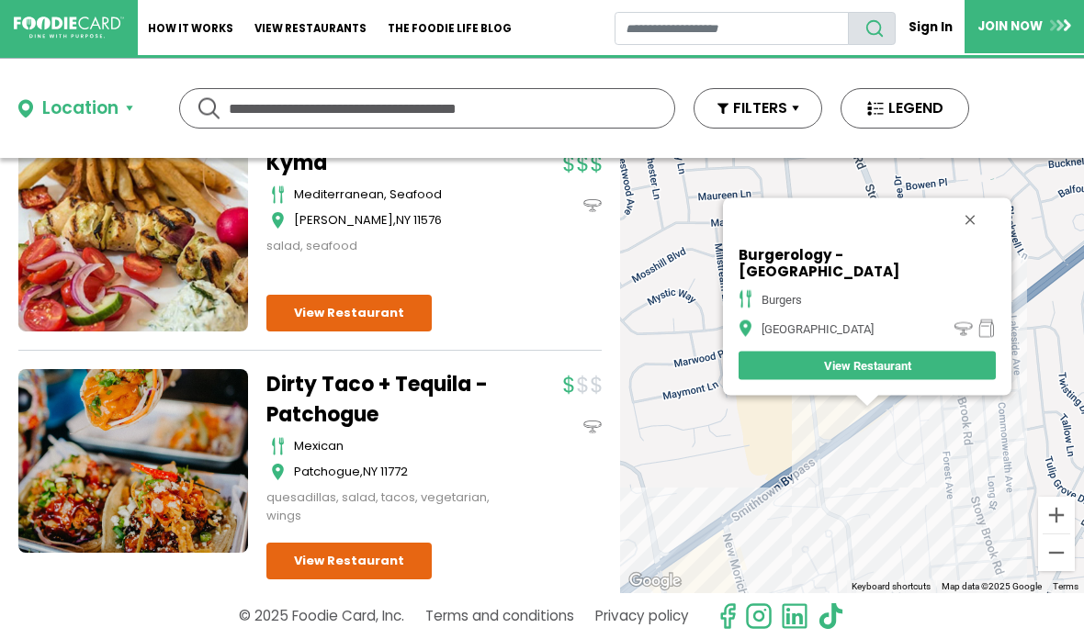
click at [948, 221] on button "Close" at bounding box center [970, 220] width 44 height 44
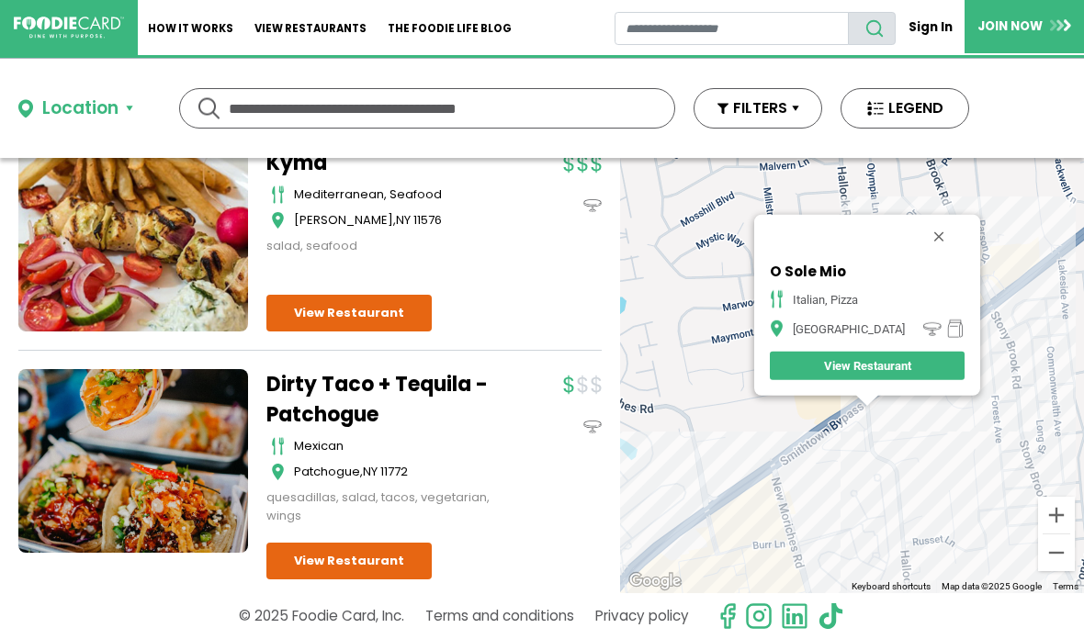
click at [929, 234] on button "Close" at bounding box center [939, 237] width 44 height 44
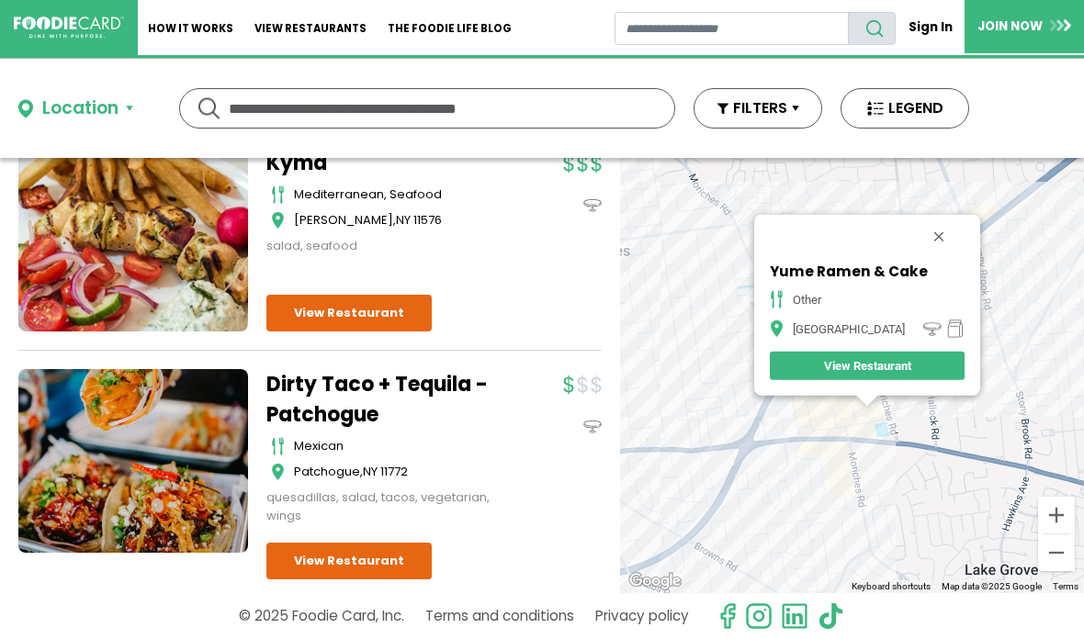
click at [926, 229] on button "Close" at bounding box center [939, 237] width 44 height 44
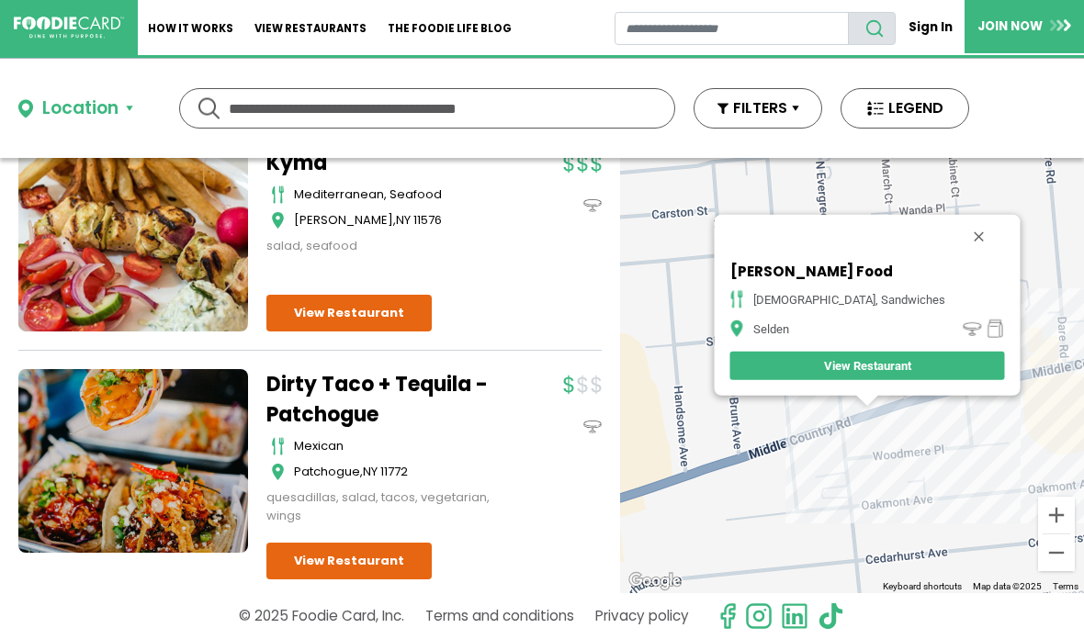
click at [956, 232] on button "Close" at bounding box center [978, 237] width 44 height 44
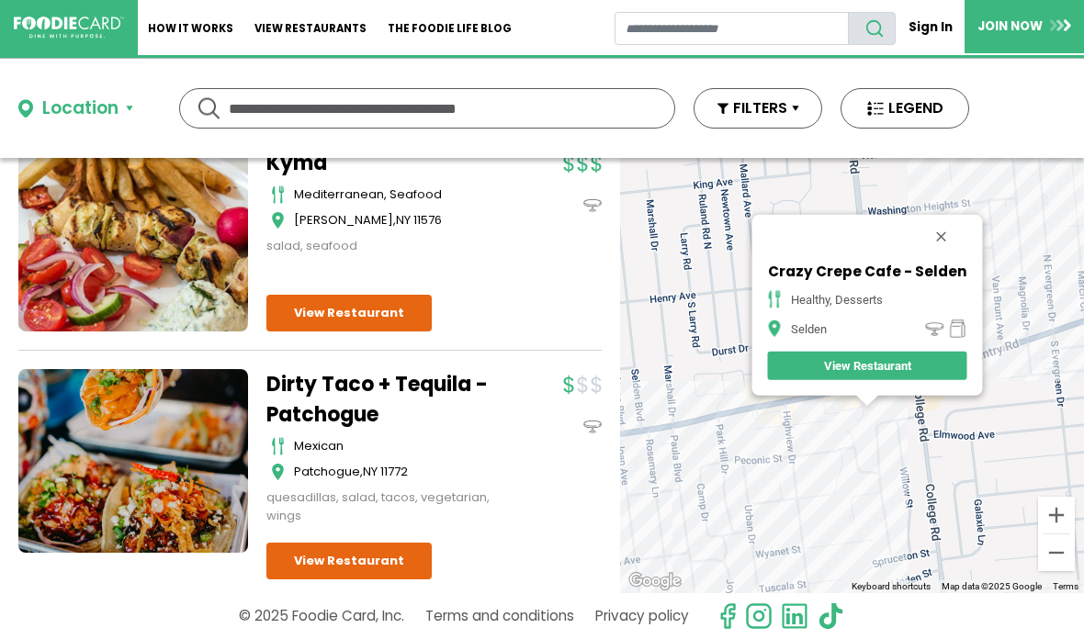
click at [951, 234] on button "Close" at bounding box center [941, 237] width 44 height 44
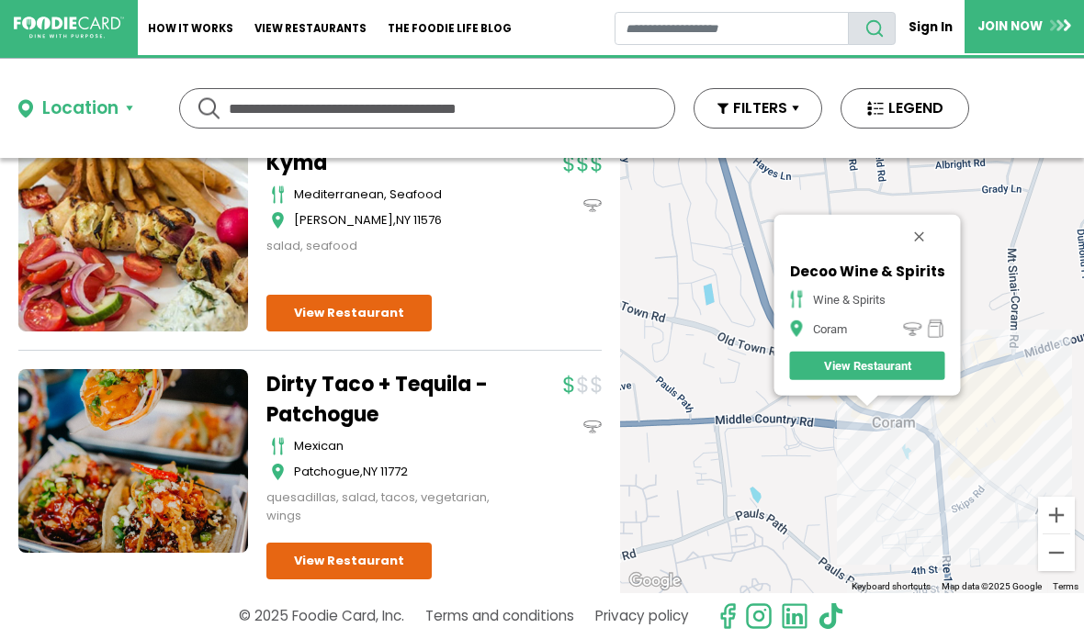
click at [932, 227] on button "Close" at bounding box center [919, 237] width 44 height 44
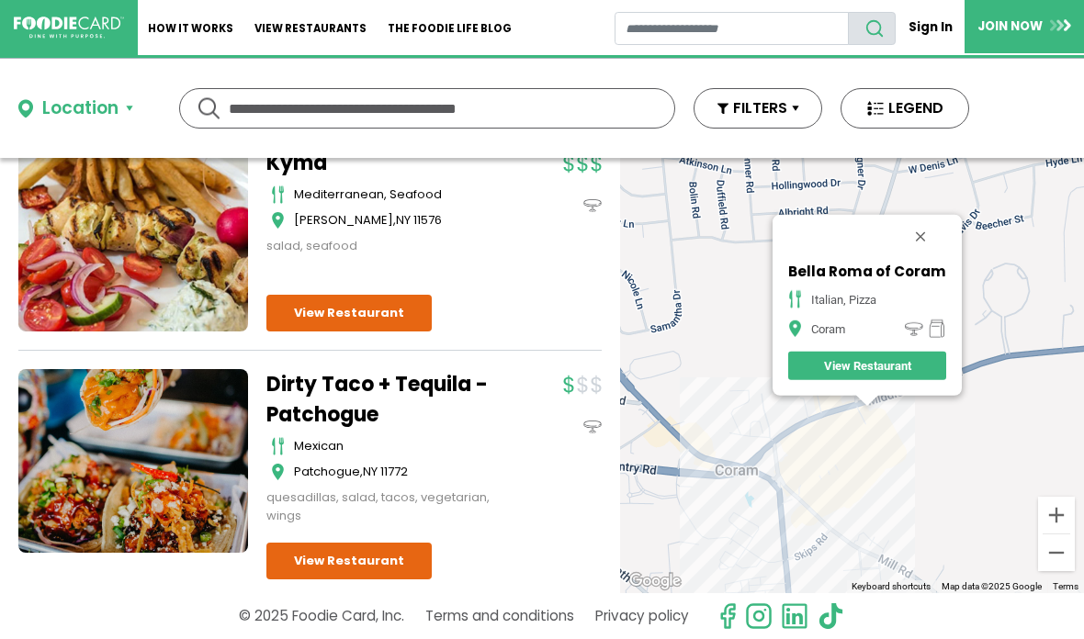
click at [932, 228] on button "Close" at bounding box center [921, 237] width 44 height 44
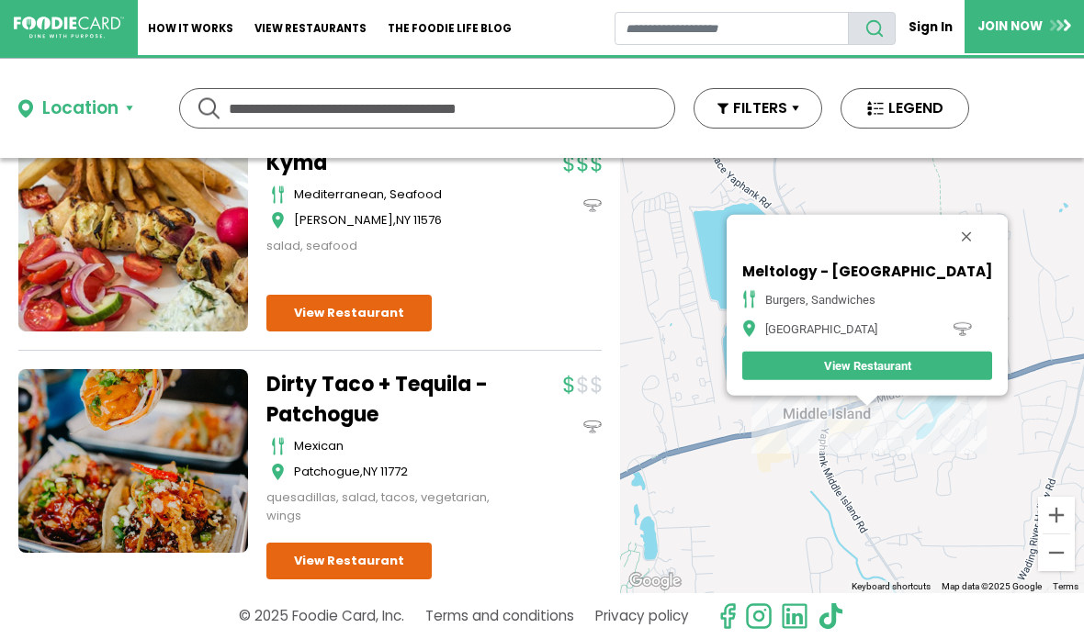
click at [954, 222] on button "Close" at bounding box center [967, 237] width 44 height 44
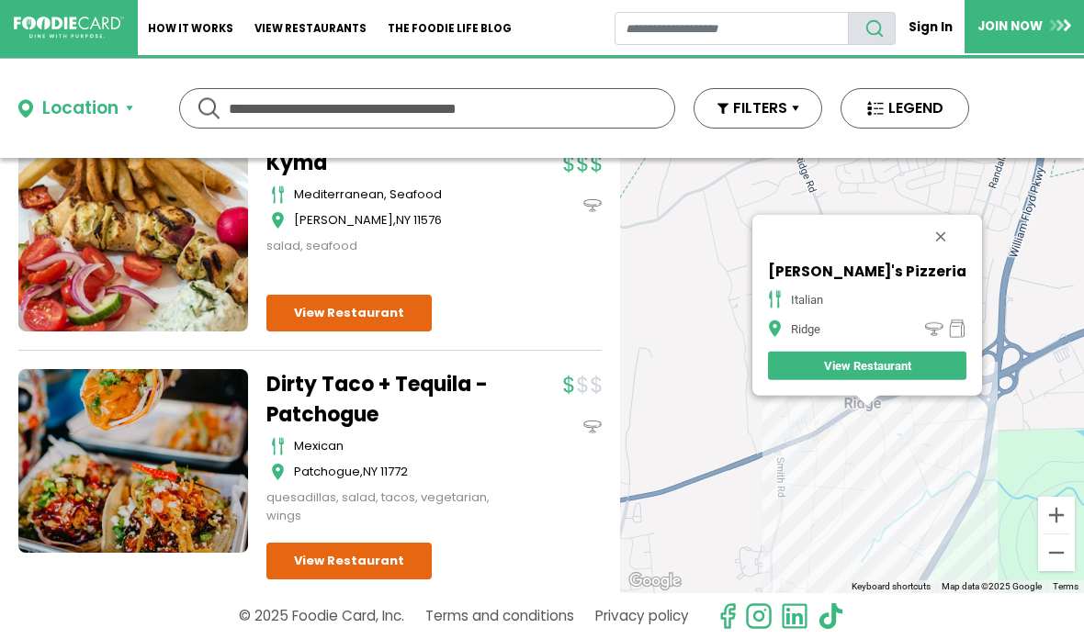
click at [919, 229] on button "Close" at bounding box center [941, 237] width 44 height 44
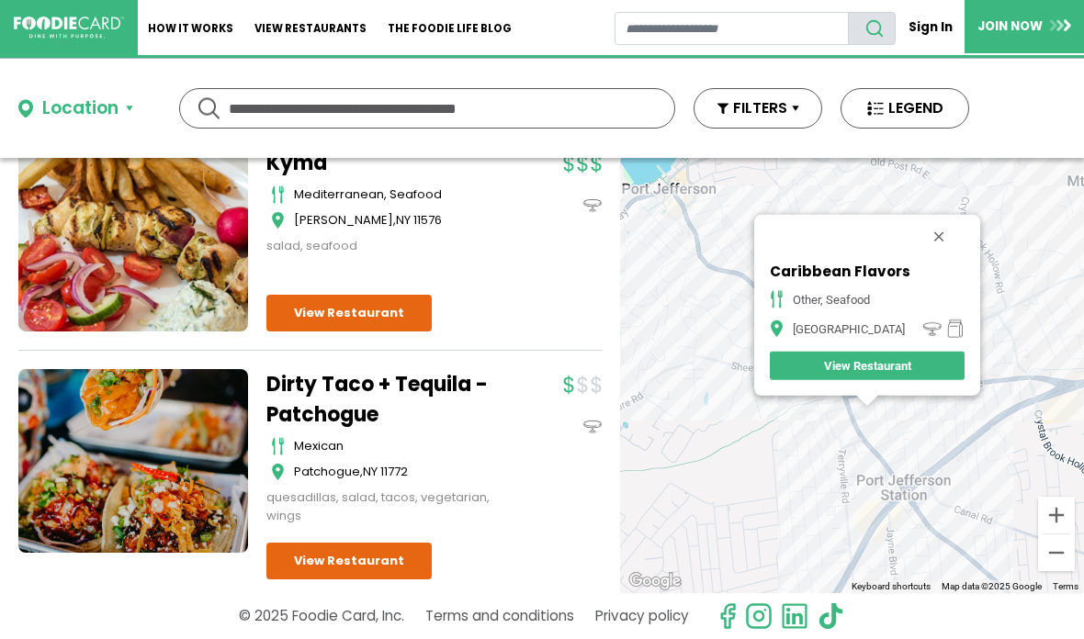
click at [953, 229] on button "Close" at bounding box center [939, 237] width 44 height 44
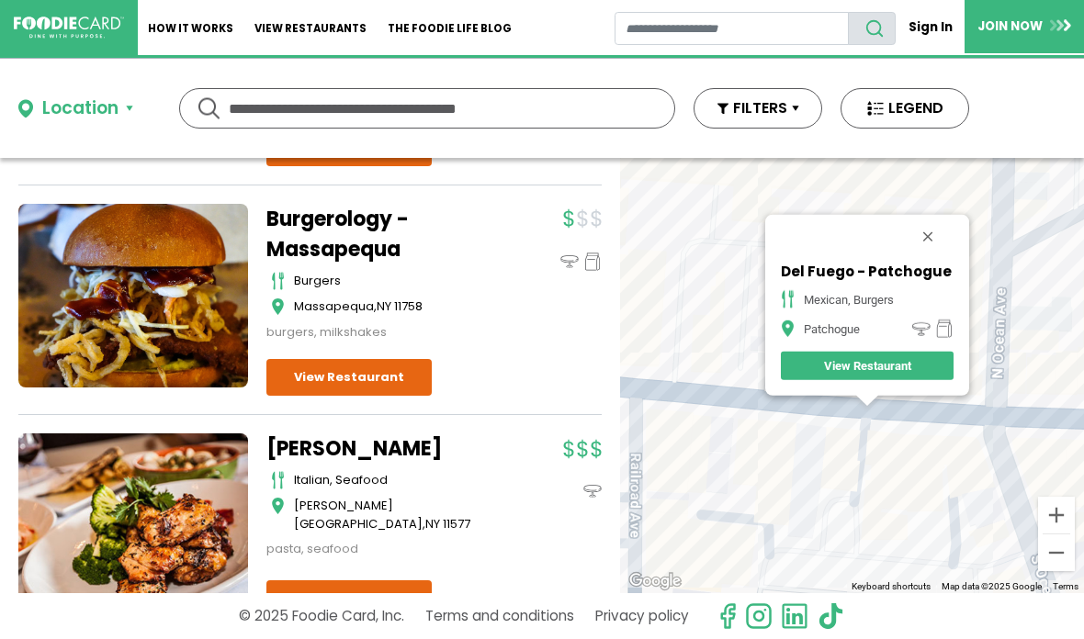
scroll to position [3200, 0]
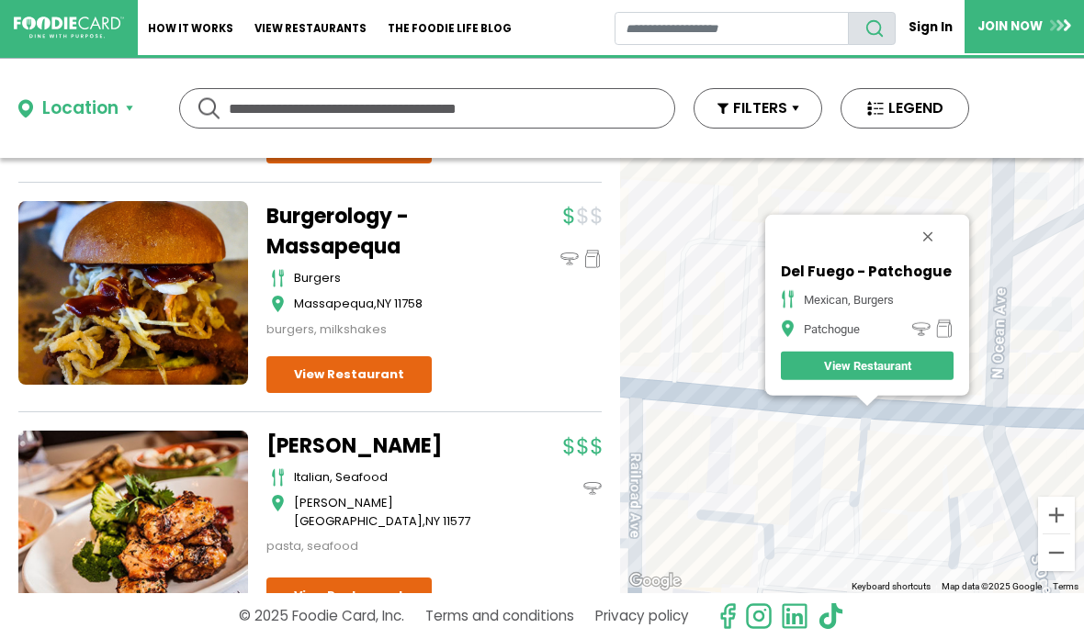
click at [567, 105] on input "text" at bounding box center [427, 108] width 397 height 39
type input "*******"
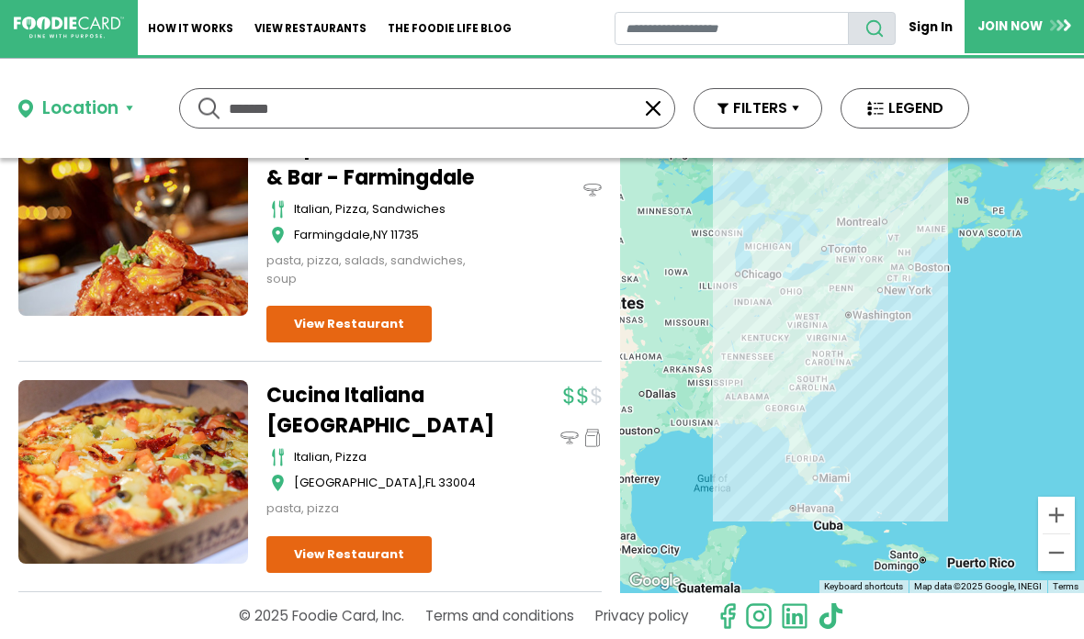
scroll to position [1442, 0]
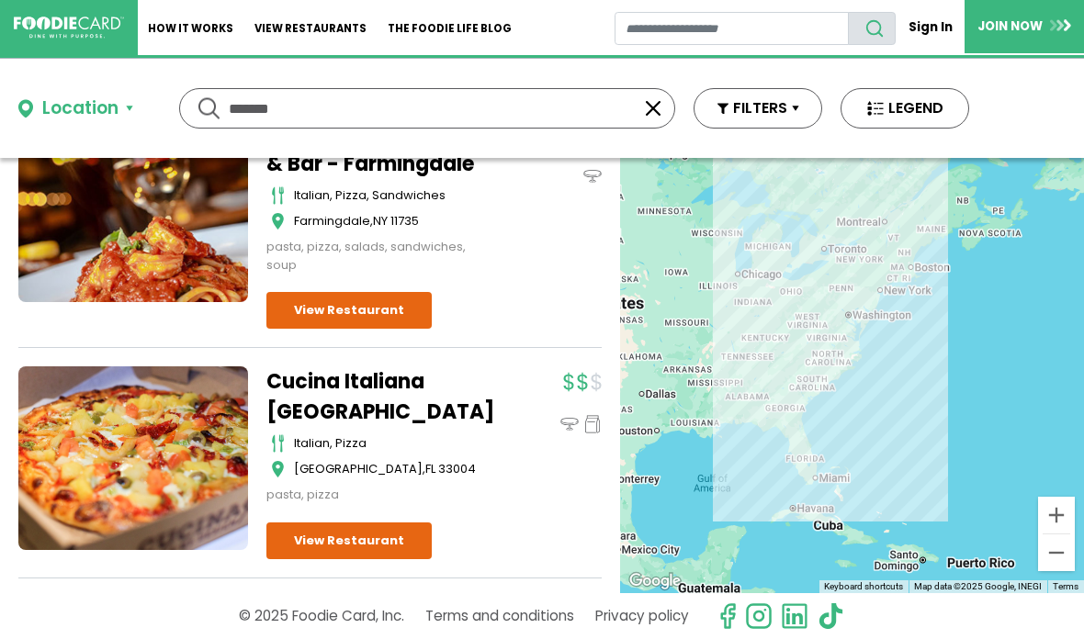
click at [70, 113] on div "Location" at bounding box center [80, 109] width 76 height 27
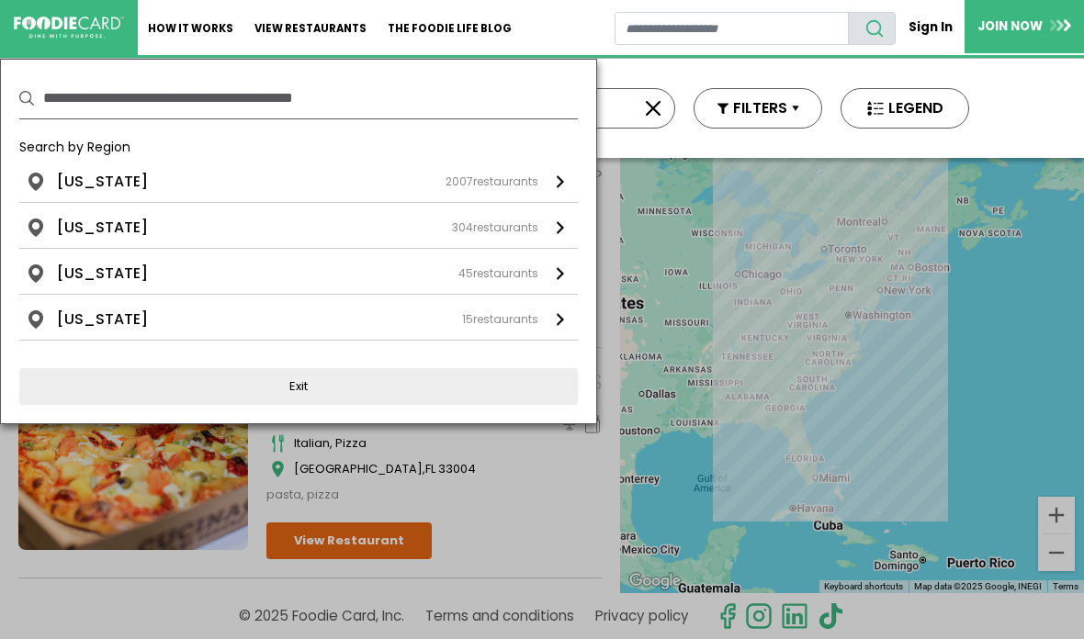
click at [74, 106] on input "text" at bounding box center [310, 98] width 535 height 40
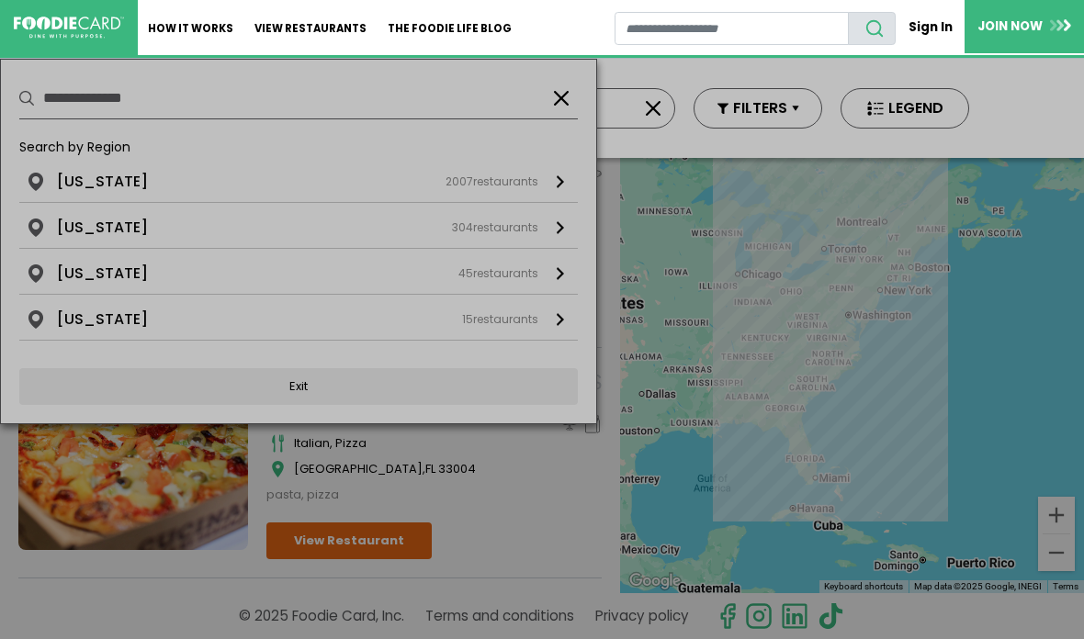
type input "**********"
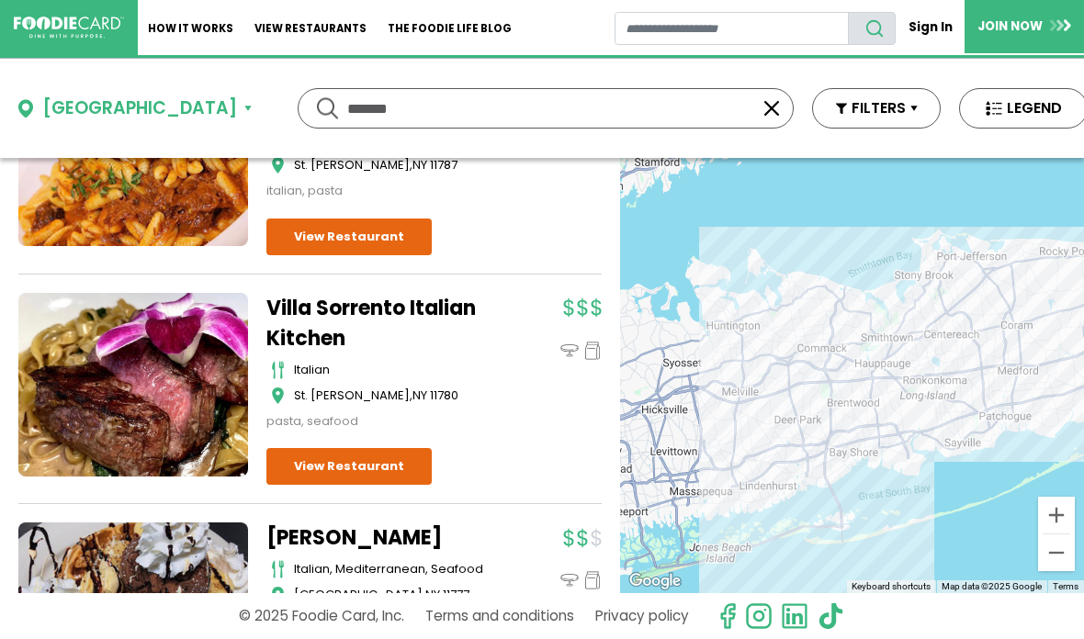
scroll to position [513, 0]
